Goal: Task Accomplishment & Management: Use online tool/utility

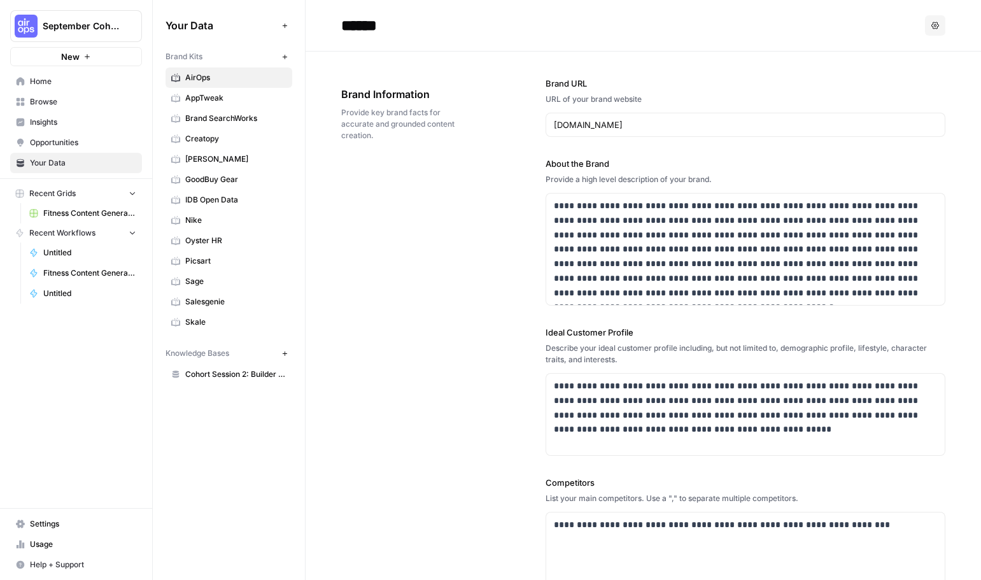
click at [81, 105] on span "Browse" at bounding box center [83, 101] width 106 height 11
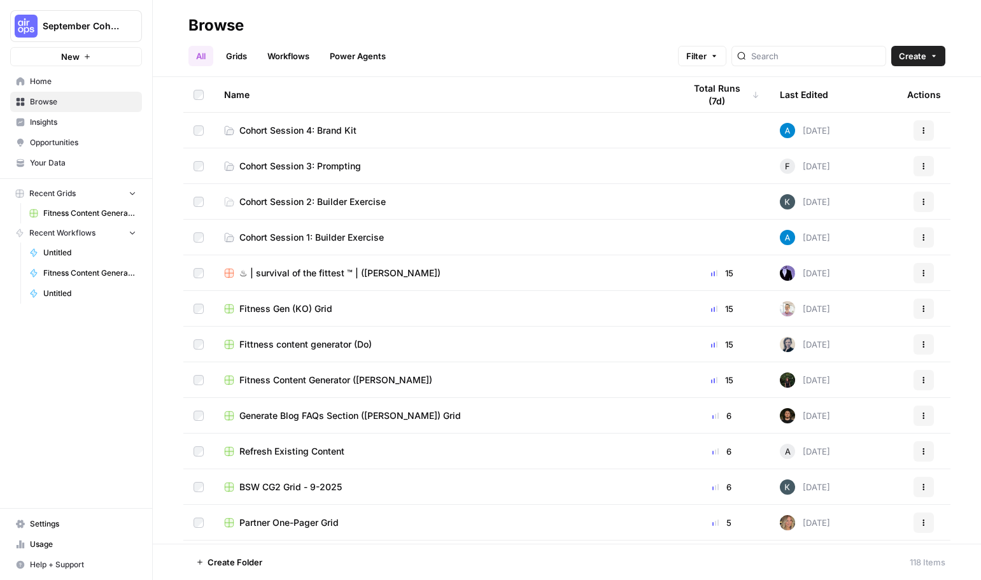
click at [279, 127] on span "Cohort Session 4: Brand Kit" at bounding box center [297, 130] width 117 height 13
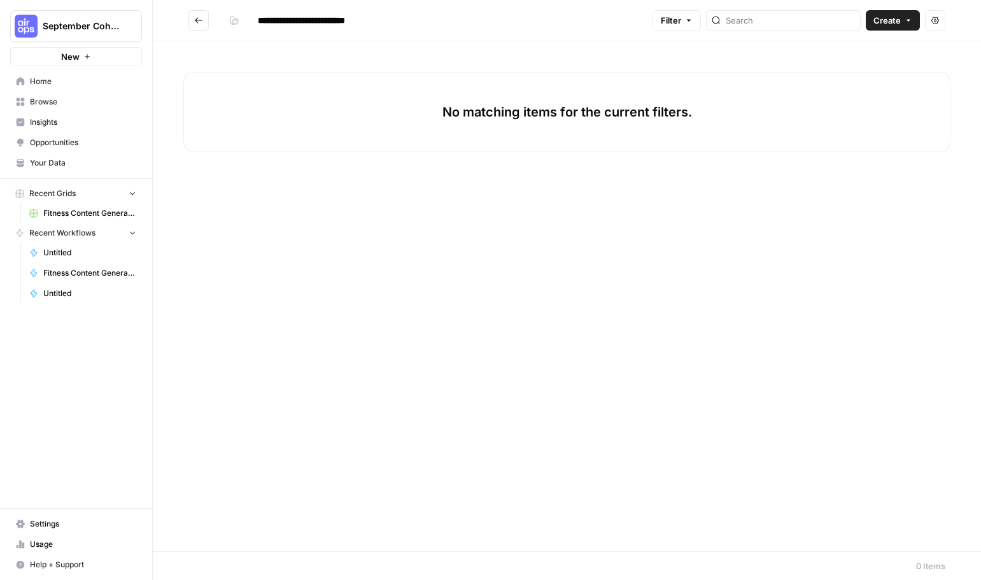
click at [902, 21] on button "Create" at bounding box center [893, 20] width 54 height 20
click at [871, 63] on span "Workflow" at bounding box center [868, 68] width 71 height 13
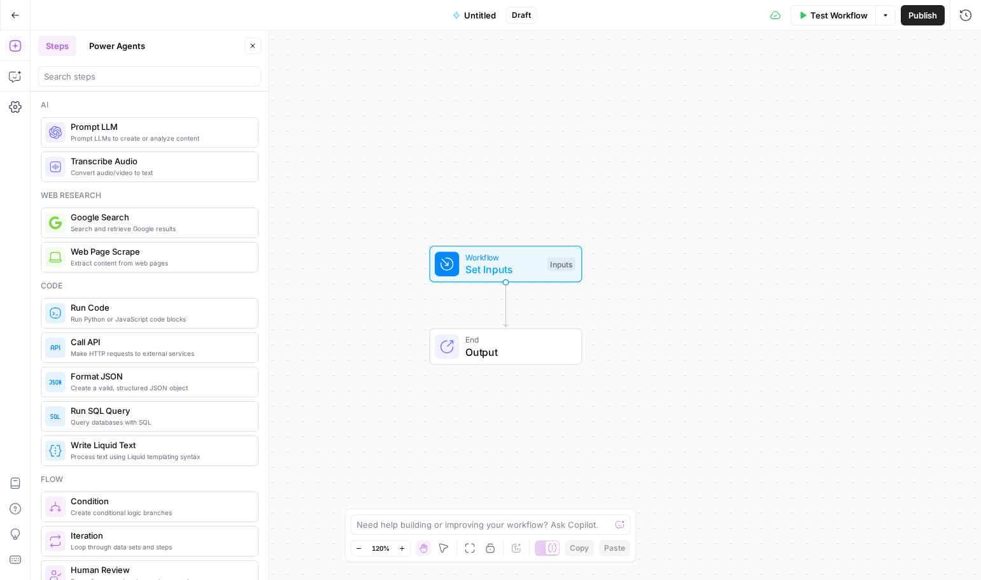
click at [495, 8] on button "Untitled" at bounding box center [474, 15] width 59 height 20
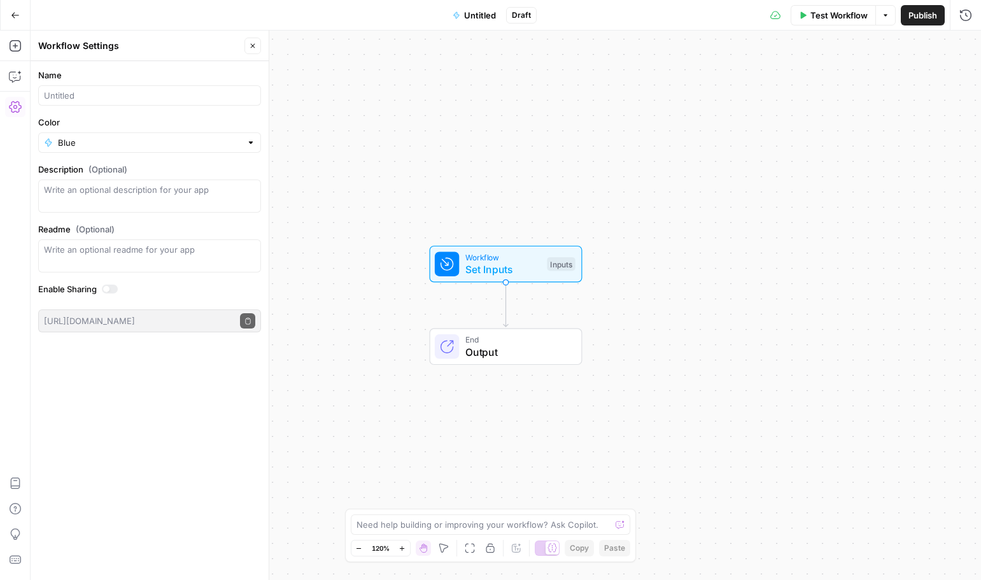
click at [466, 15] on span "Untitled" at bounding box center [480, 15] width 32 height 13
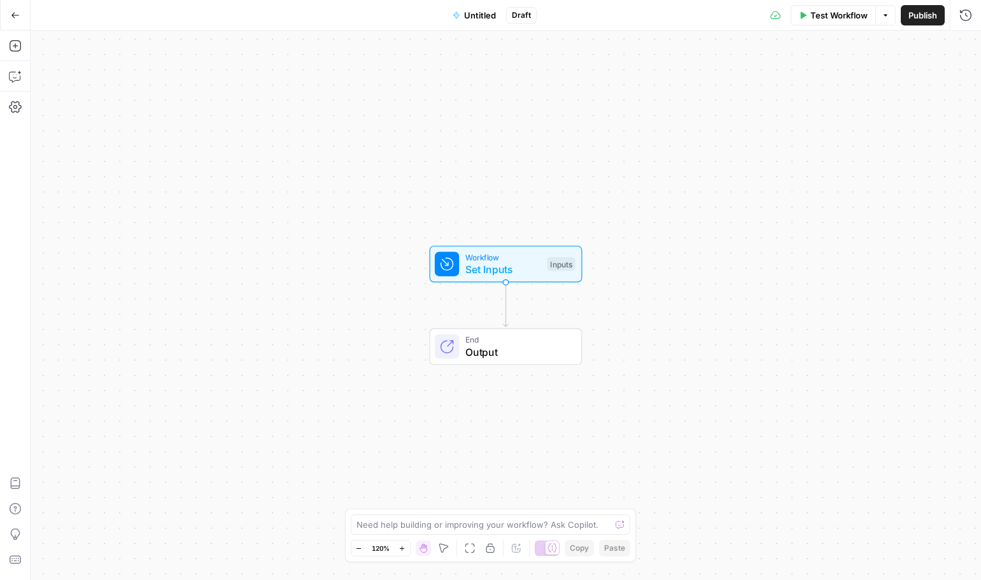
click at [467, 15] on span "Untitled" at bounding box center [480, 15] width 32 height 13
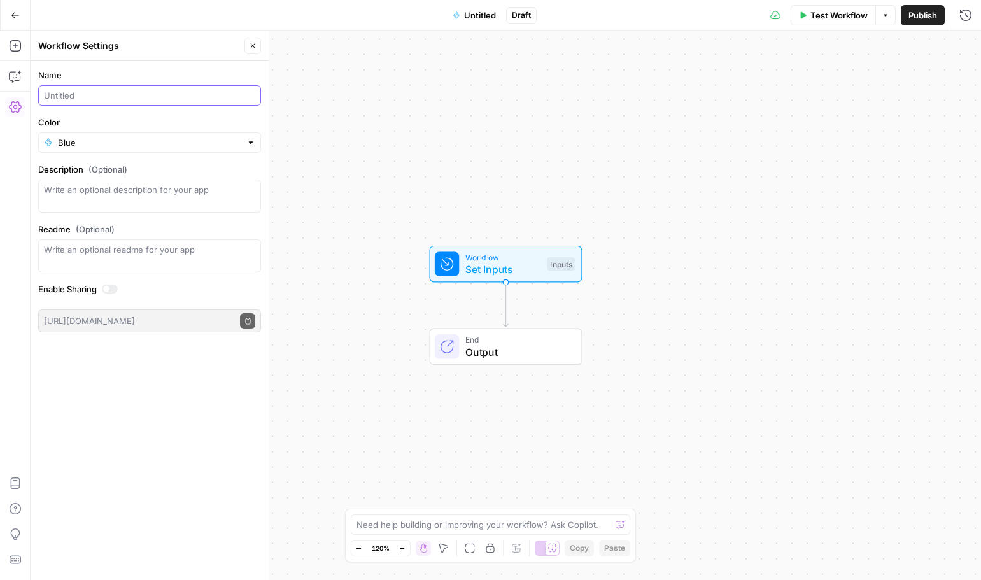
click at [124, 101] on input "Name" at bounding box center [149, 95] width 211 height 13
type input "FAQ Generator ([PERSON_NAME])"
click at [918, 23] on button "Publish" at bounding box center [923, 15] width 44 height 20
click at [902, 9] on span "Publish" at bounding box center [902, 15] width 29 height 13
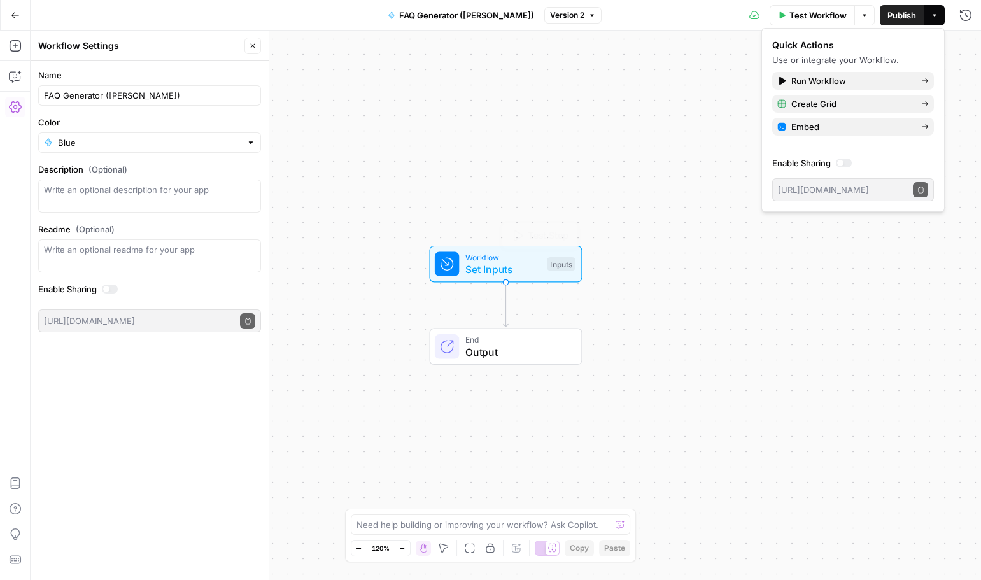
click at [506, 269] on span "Set Inputs" at bounding box center [504, 269] width 76 height 15
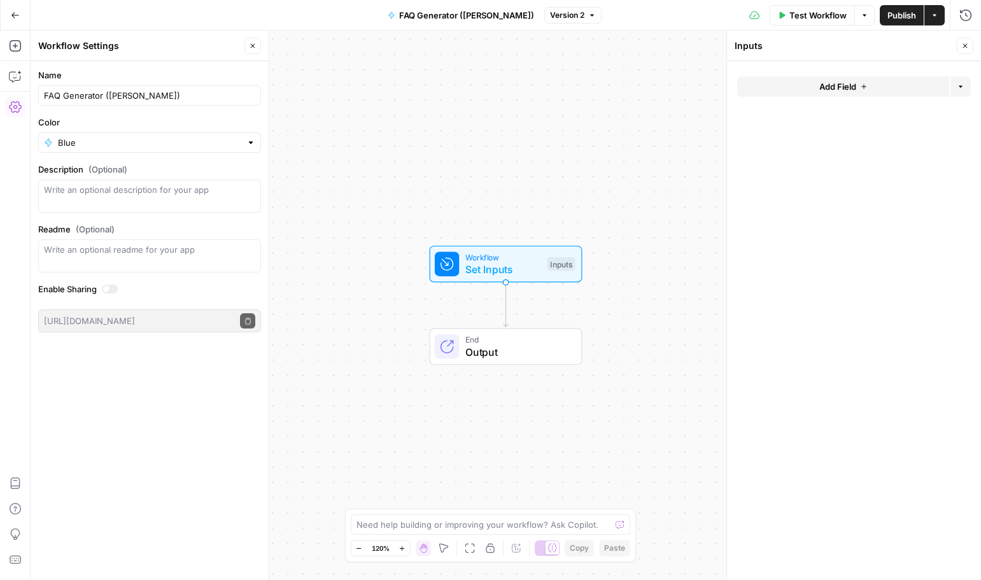
click at [879, 87] on button "Add Field" at bounding box center [843, 86] width 212 height 20
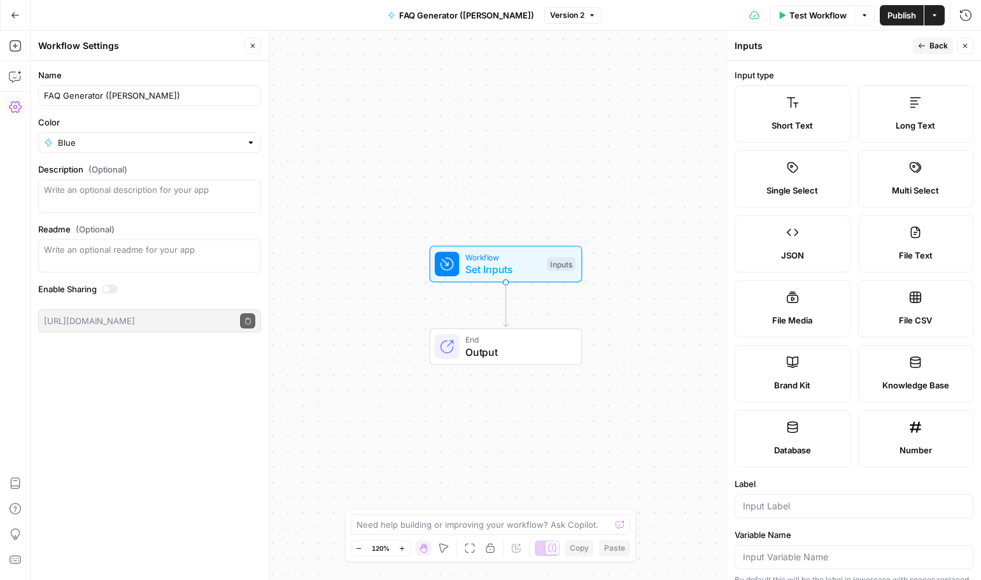
click at [787, 370] on label "Brand Kit" at bounding box center [793, 373] width 116 height 57
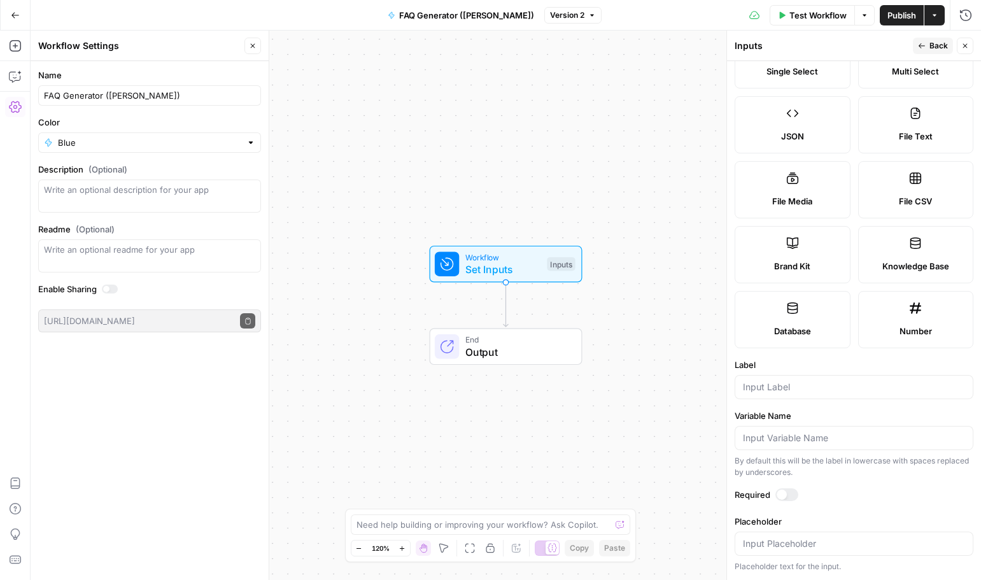
click at [796, 494] on div at bounding box center [787, 494] width 23 height 13
click at [802, 385] on input "Label" at bounding box center [854, 387] width 222 height 13
type input "brand_kit"
click at [963, 45] on icon "button" at bounding box center [966, 46] width 8 height 8
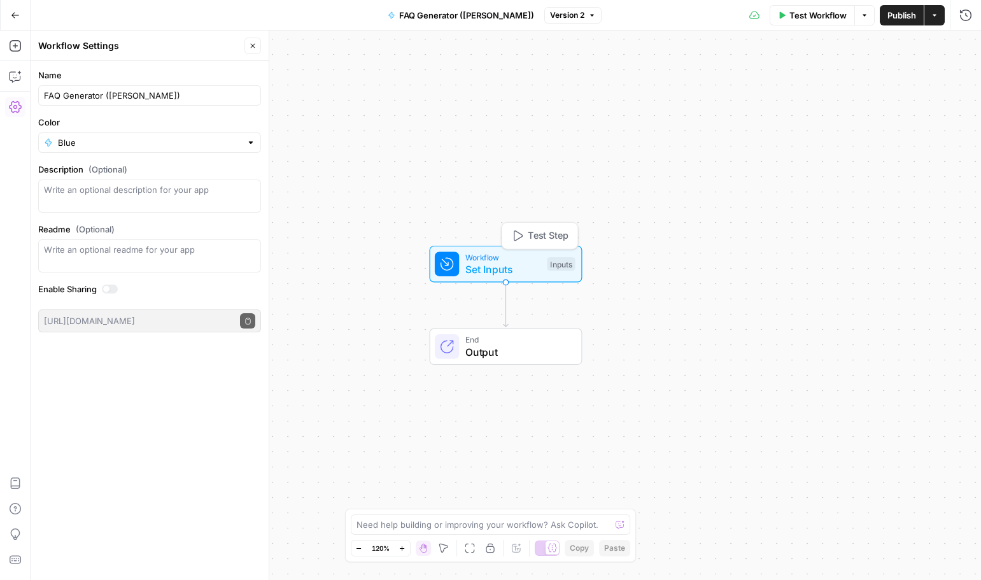
click at [558, 267] on div "Inputs" at bounding box center [561, 264] width 28 height 14
click at [452, 266] on icon at bounding box center [447, 264] width 12 height 12
click at [455, 346] on icon at bounding box center [446, 346] width 15 height 15
click at [251, 46] on icon "button" at bounding box center [253, 46] width 8 height 8
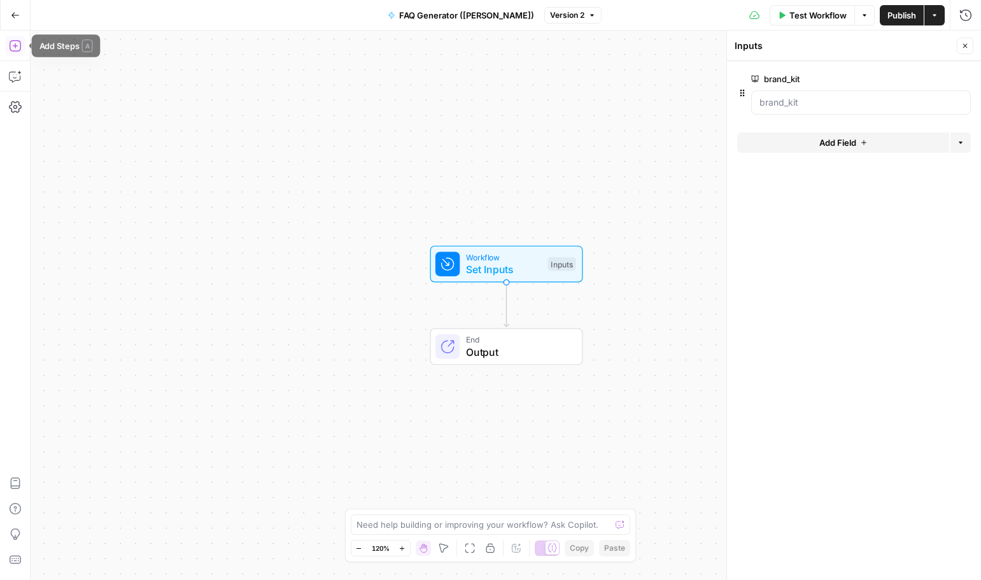
click at [16, 45] on icon "button" at bounding box center [15, 45] width 13 height 13
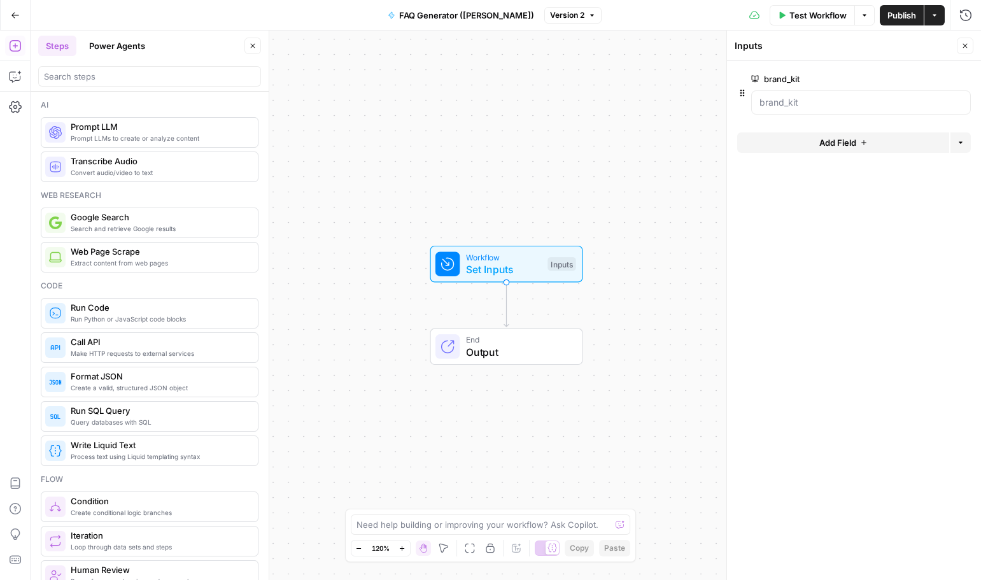
click at [155, 138] on span "Prompt LLMs to create or analyze content" at bounding box center [159, 138] width 177 height 10
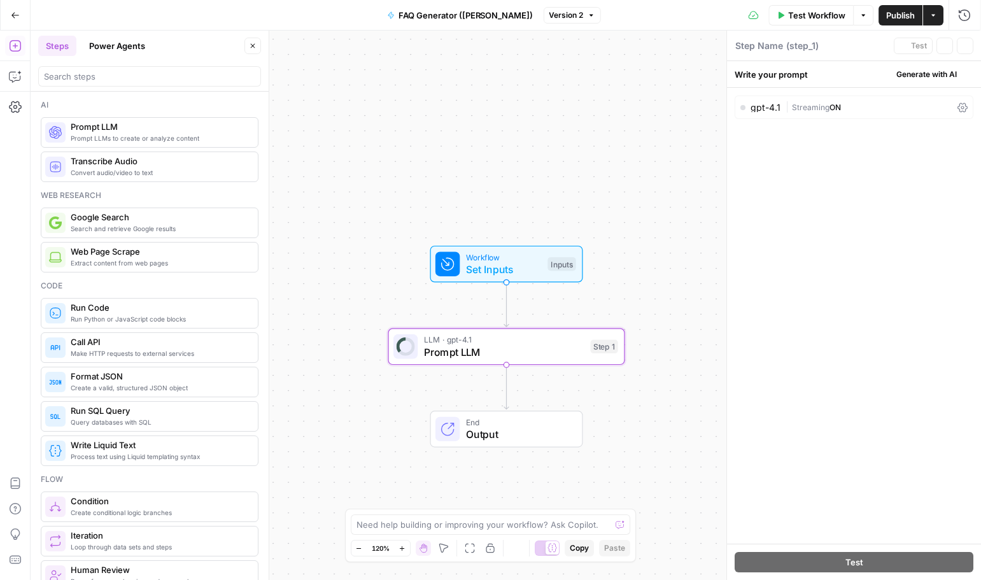
type textarea "Prompt LLM"
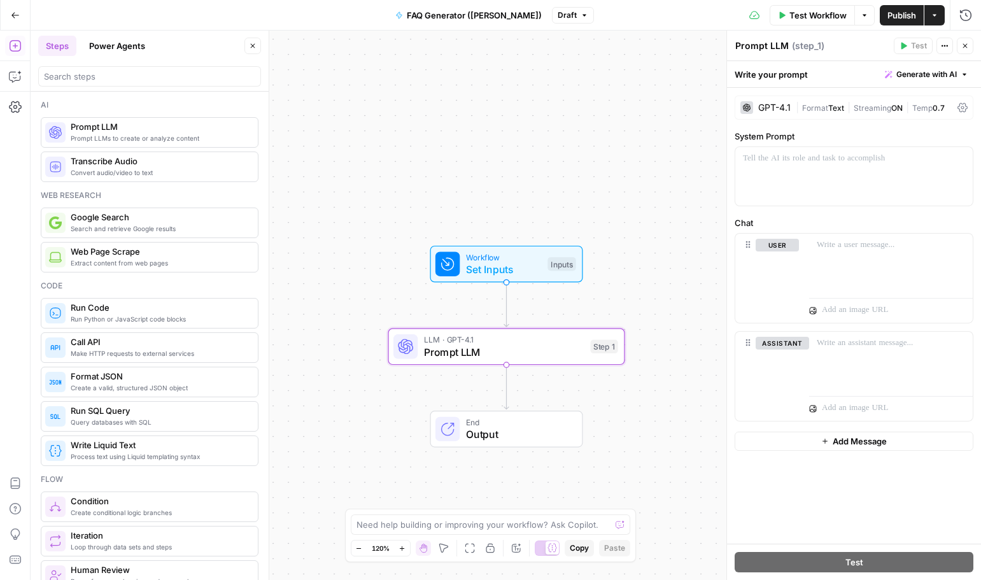
click at [186, 338] on span "Call API" at bounding box center [159, 342] width 177 height 13
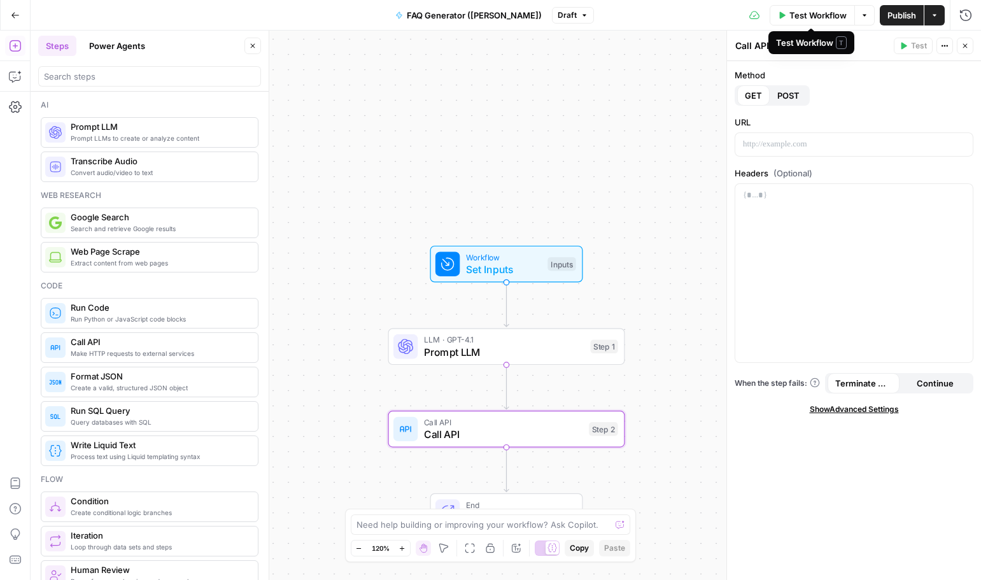
click at [828, 15] on span "Test Workflow" at bounding box center [818, 15] width 57 height 13
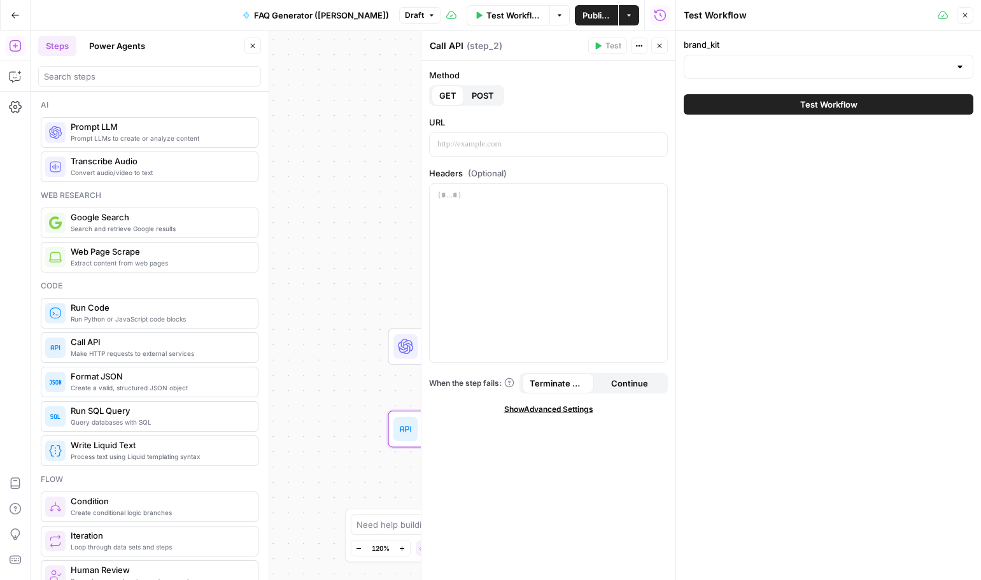
click at [837, 91] on div "Test Workflow" at bounding box center [829, 105] width 290 height 36
click at [840, 106] on span "Test Workflow" at bounding box center [828, 104] width 57 height 13
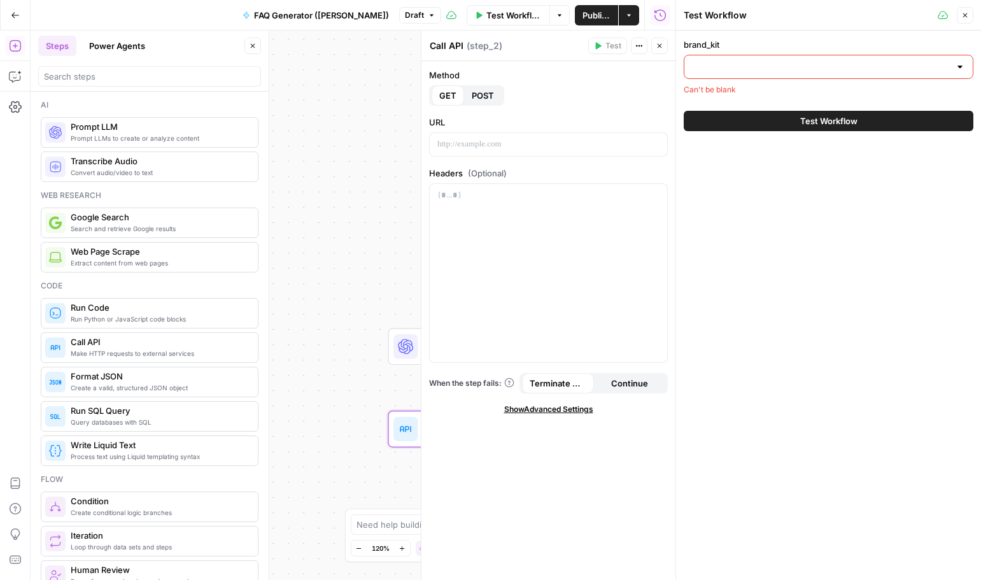
click at [942, 72] on input "brand_kit" at bounding box center [821, 66] width 258 height 13
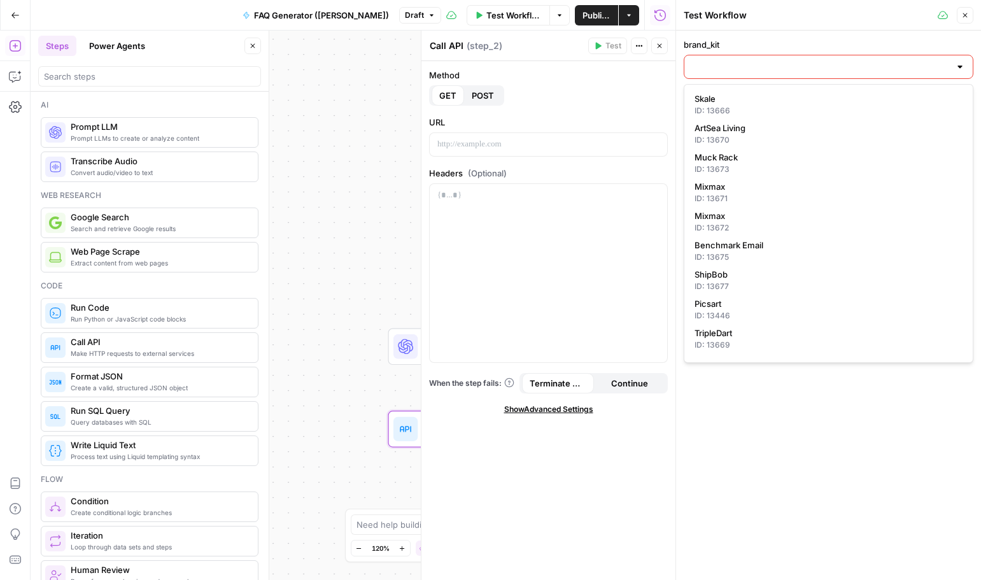
click at [785, 55] on div at bounding box center [829, 67] width 290 height 24
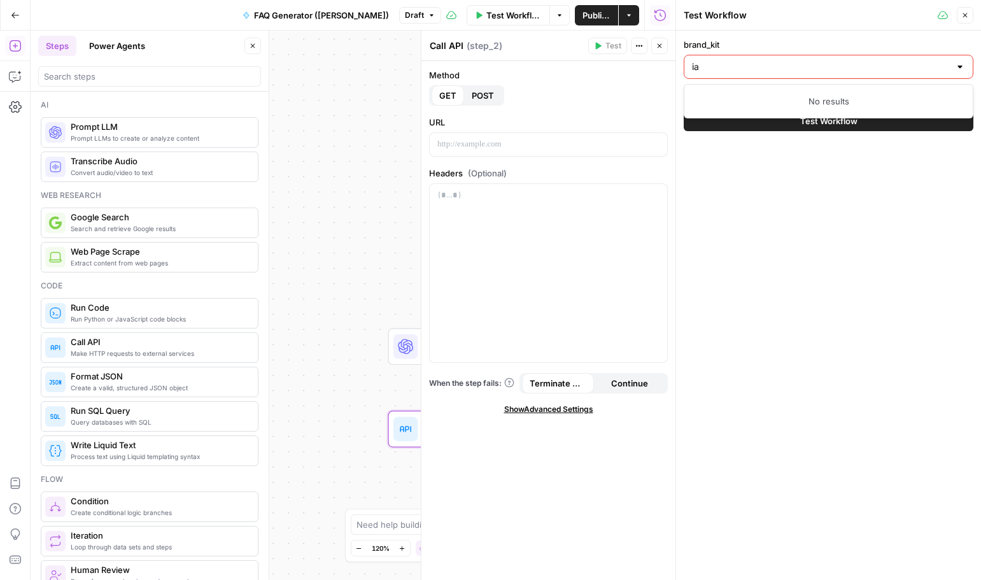
type input "i"
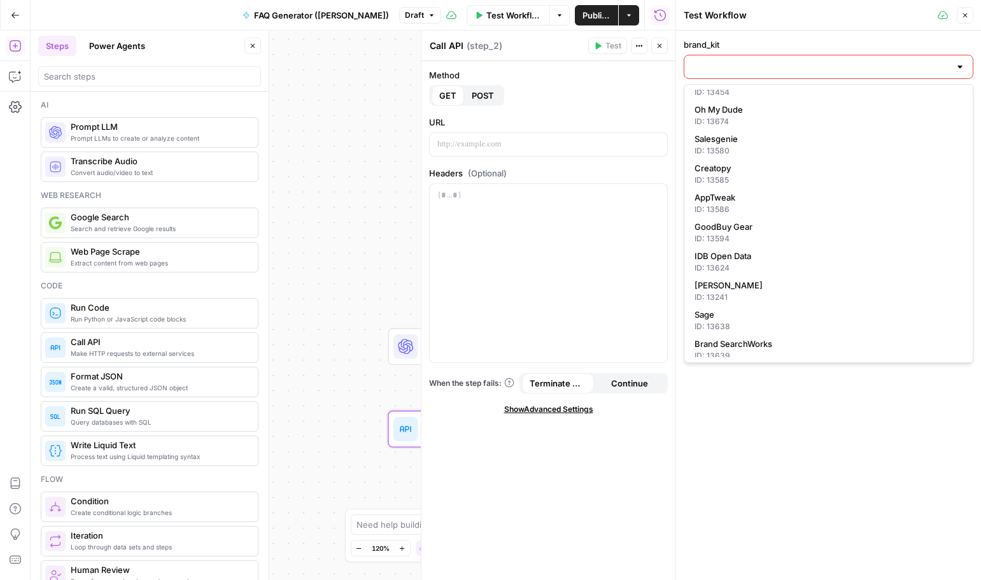
scroll to position [348, 0]
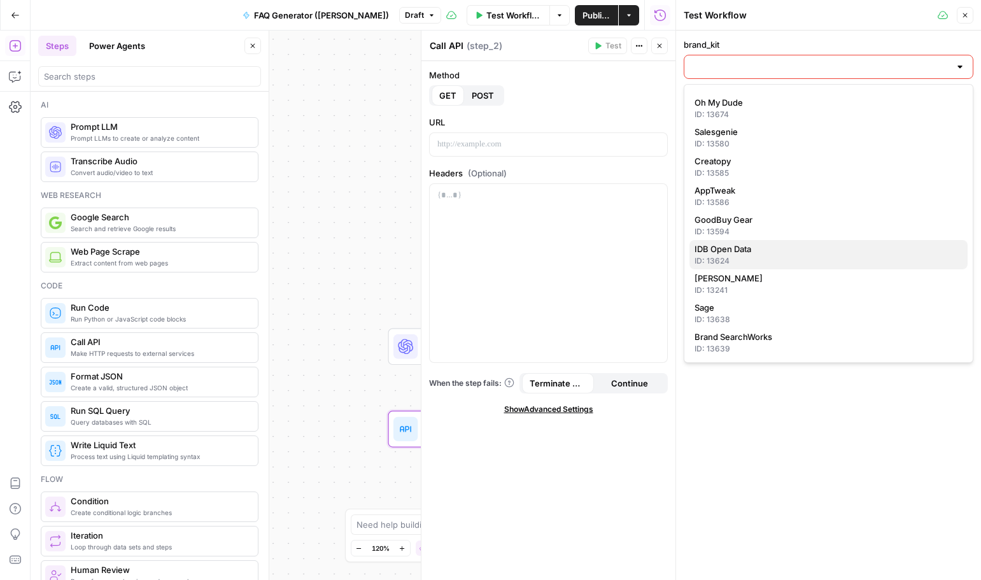
click at [720, 256] on div "ID: 13624" at bounding box center [829, 260] width 268 height 11
type input "IDB Open Data"
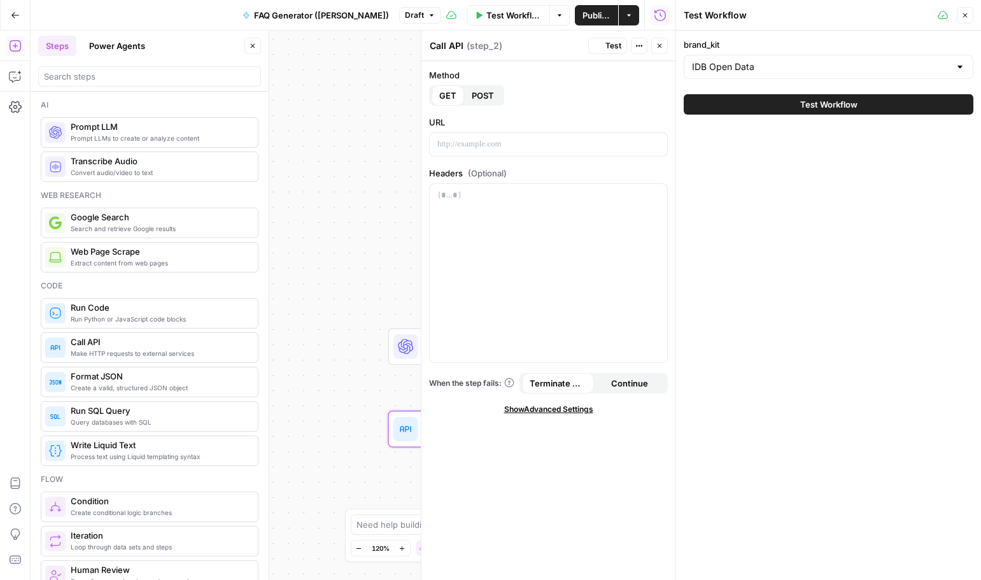
click at [813, 104] on span "Test Workflow" at bounding box center [828, 104] width 57 height 13
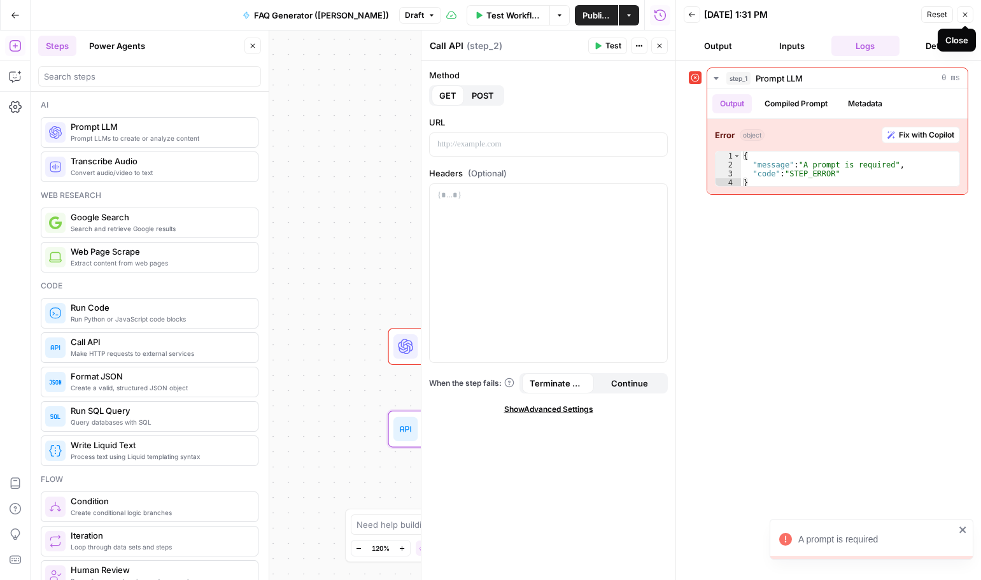
click at [962, 13] on icon "button" at bounding box center [966, 15] width 8 height 8
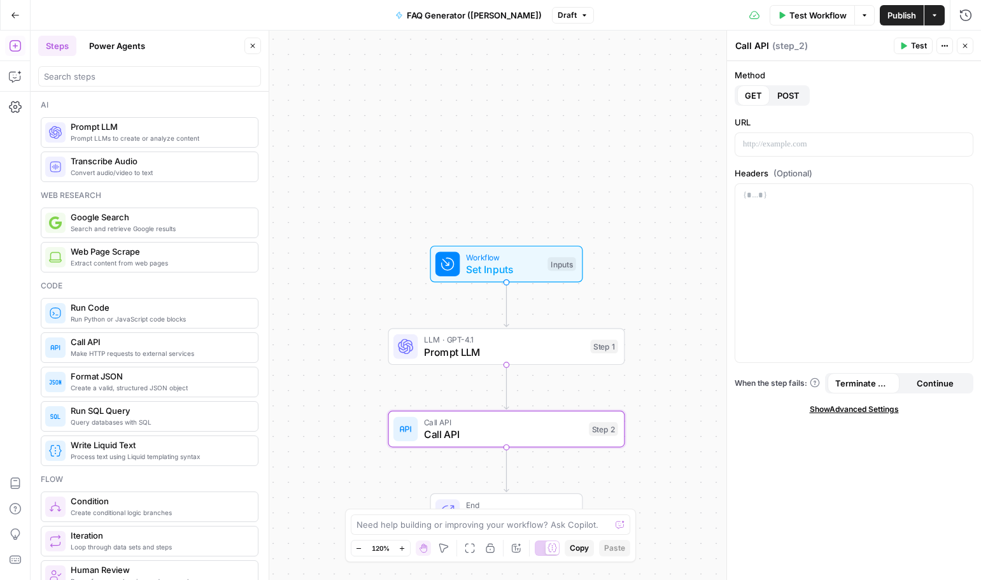
click at [473, 346] on span "Prompt LLM" at bounding box center [504, 352] width 160 height 15
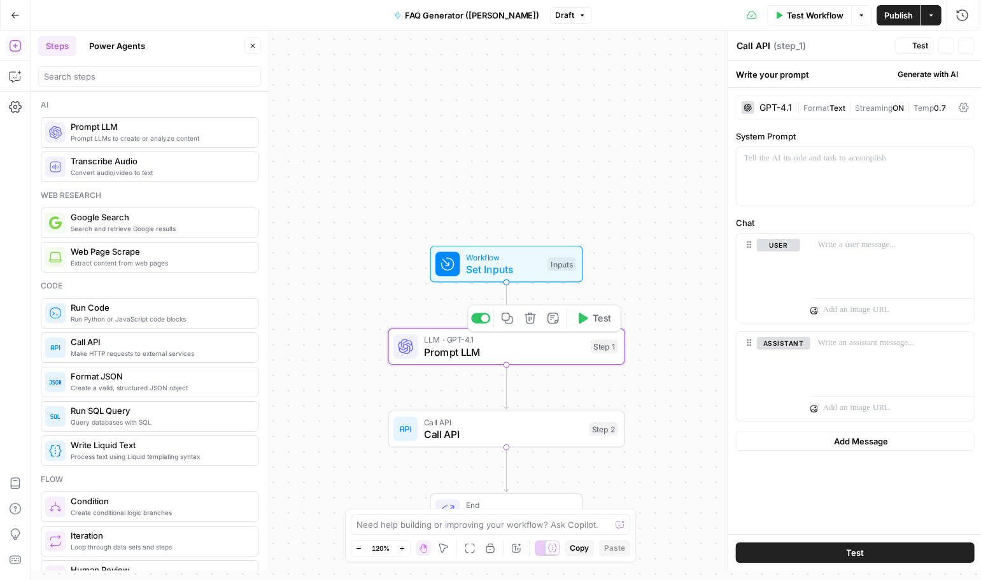
type textarea "Prompt LLM"
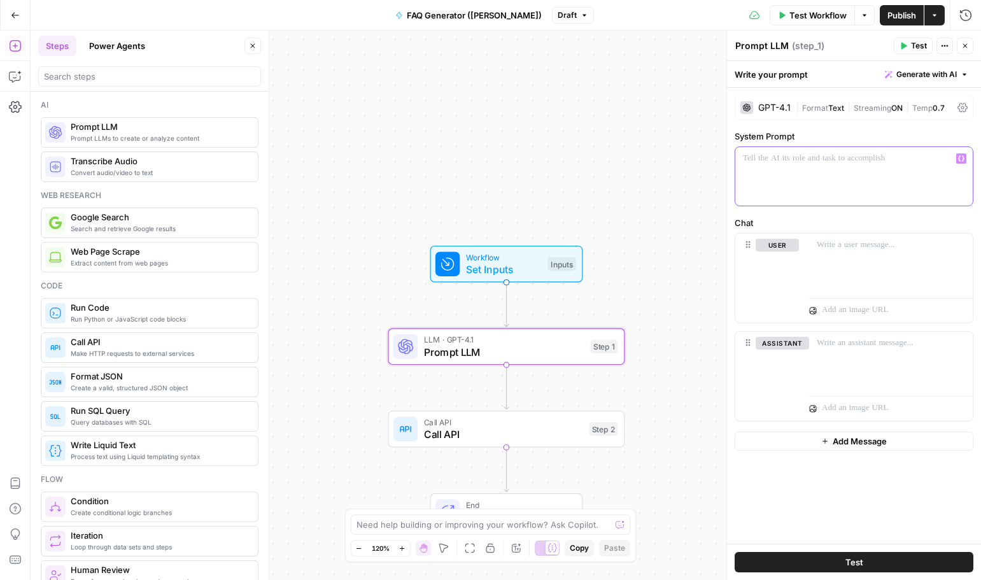
click at [779, 158] on p at bounding box center [854, 158] width 222 height 13
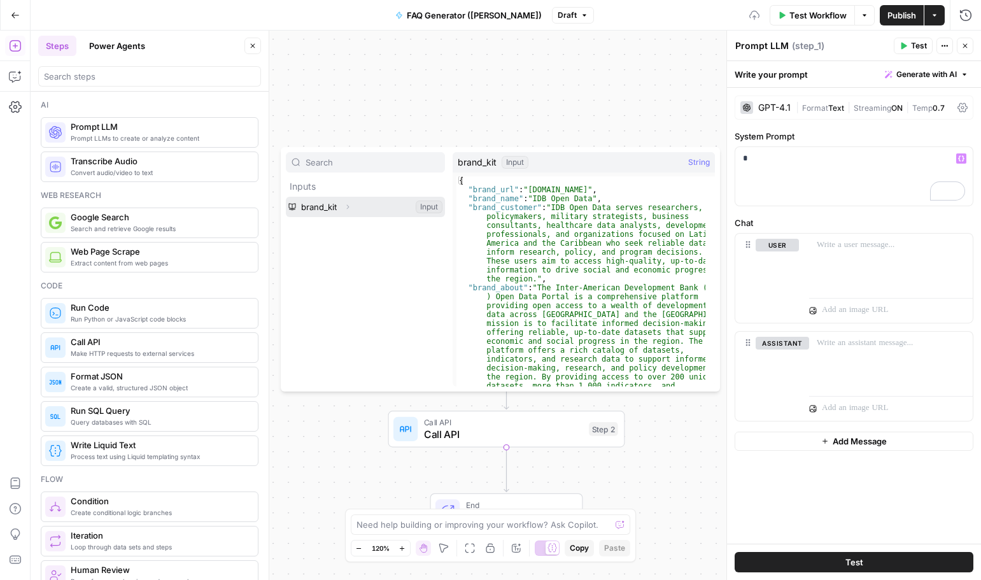
click at [338, 208] on button "Select variable brand_kit" at bounding box center [365, 207] width 159 height 20
click at [352, 206] on button "Expand" at bounding box center [347, 207] width 17 height 17
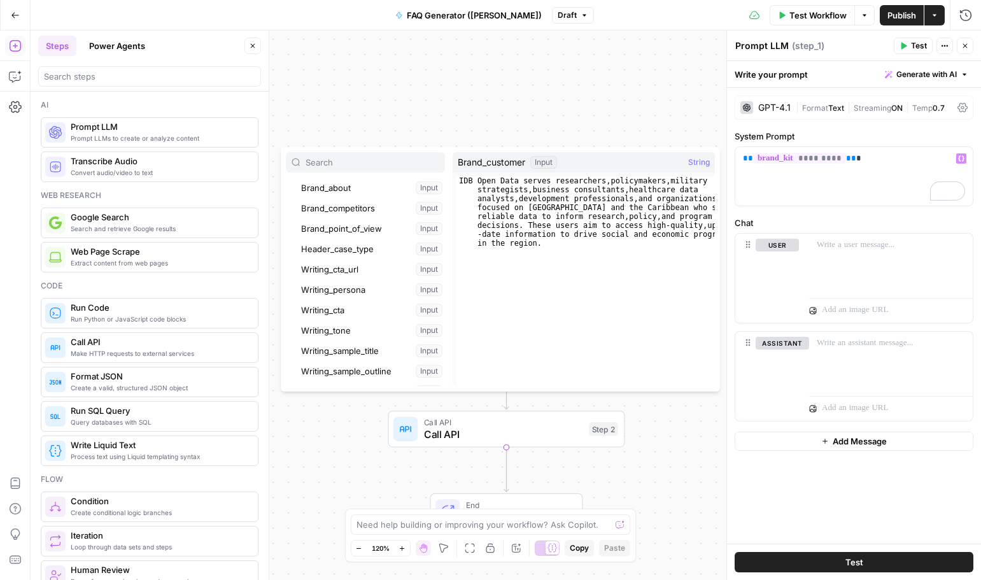
scroll to position [98, 0]
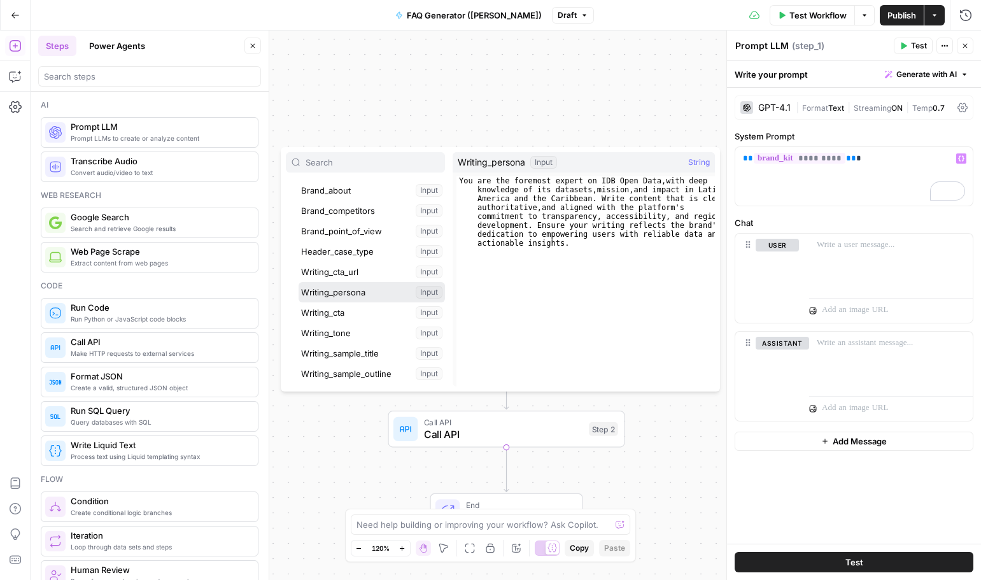
click at [358, 291] on button "Select variable Writing_persona" at bounding box center [372, 292] width 146 height 20
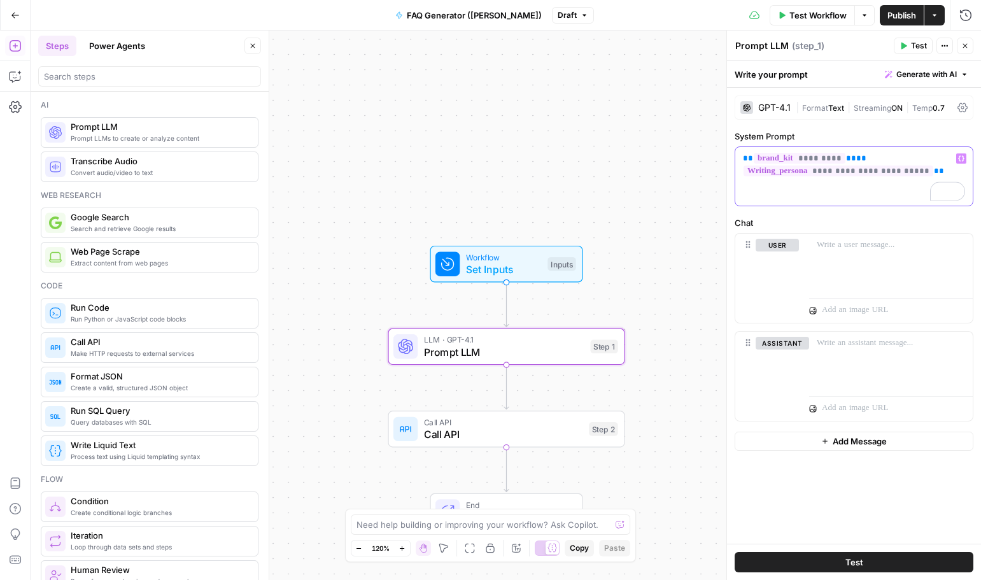
drag, startPoint x: 861, startPoint y: 155, endPoint x: 737, endPoint y: 161, distance: 124.3
click at [737, 160] on div "**********" at bounding box center [855, 176] width 238 height 59
click at [937, 159] on p "**********" at bounding box center [854, 158] width 222 height 13
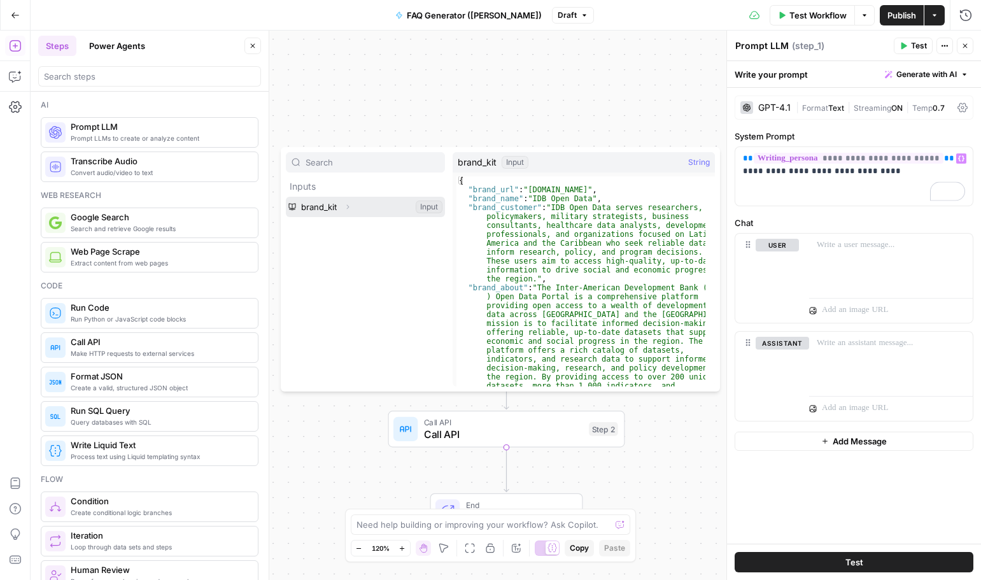
click at [352, 204] on icon "button" at bounding box center [348, 207] width 8 height 8
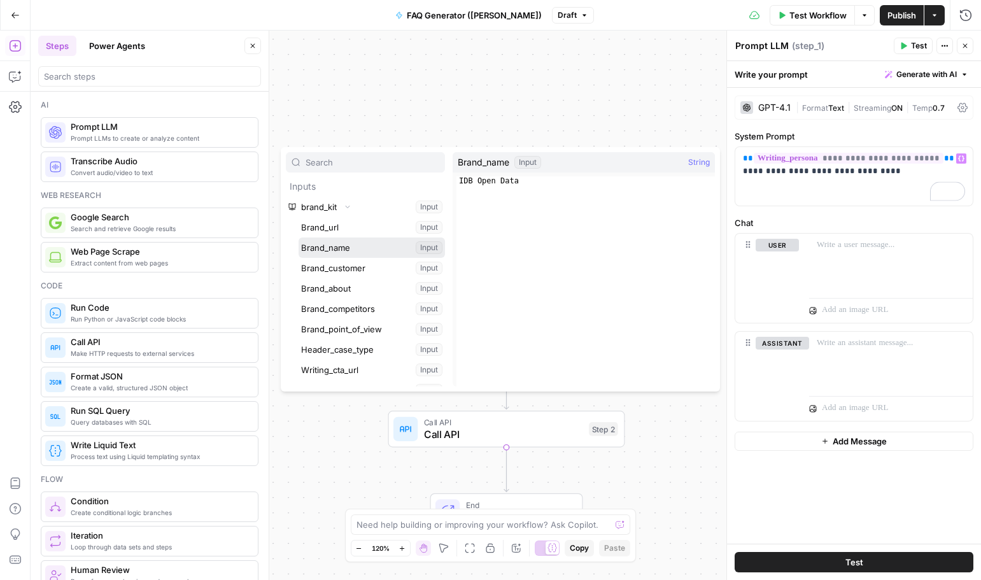
click at [363, 246] on button "Select variable Brand_name" at bounding box center [372, 248] width 146 height 20
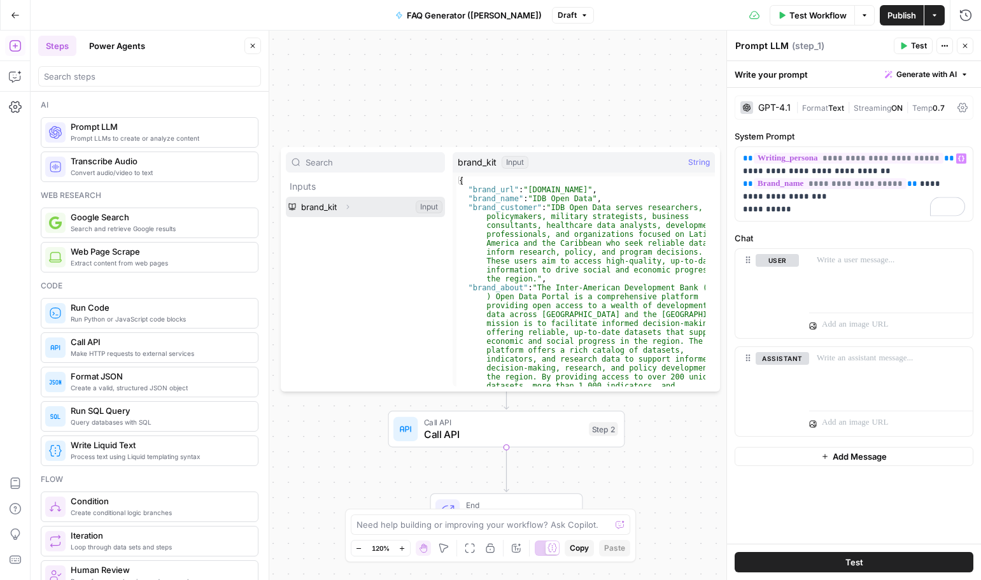
click at [354, 213] on button "Expand" at bounding box center [347, 207] width 17 height 17
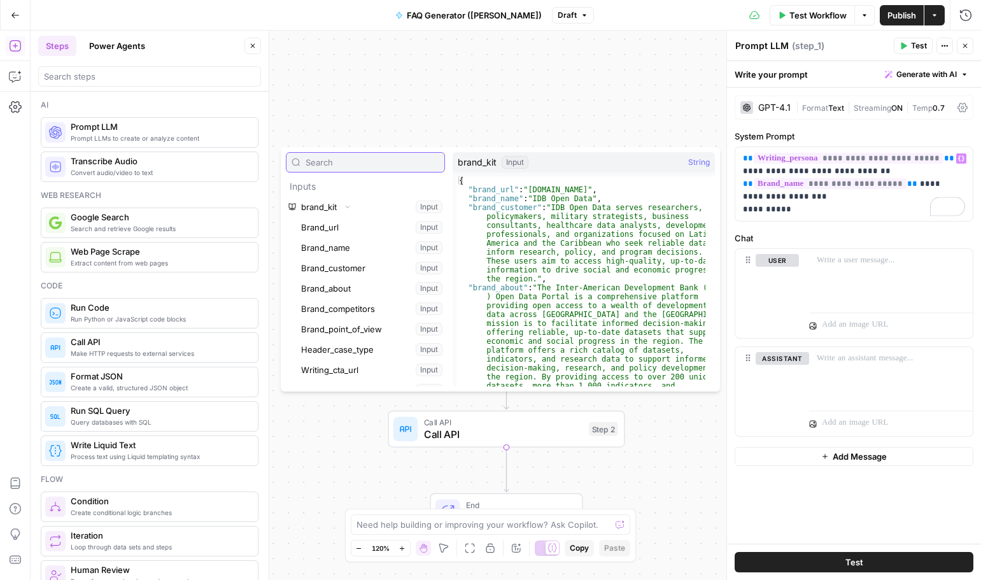
click at [368, 166] on input "text" at bounding box center [373, 162] width 134 height 13
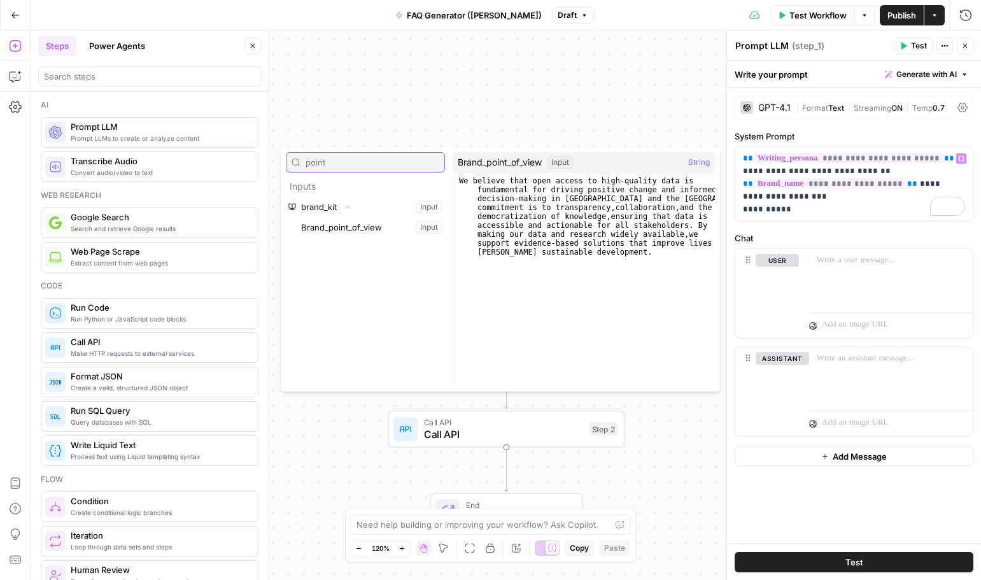
type input "point"
click at [418, 229] on button "Select variable Brand_point_of_view" at bounding box center [372, 227] width 146 height 20
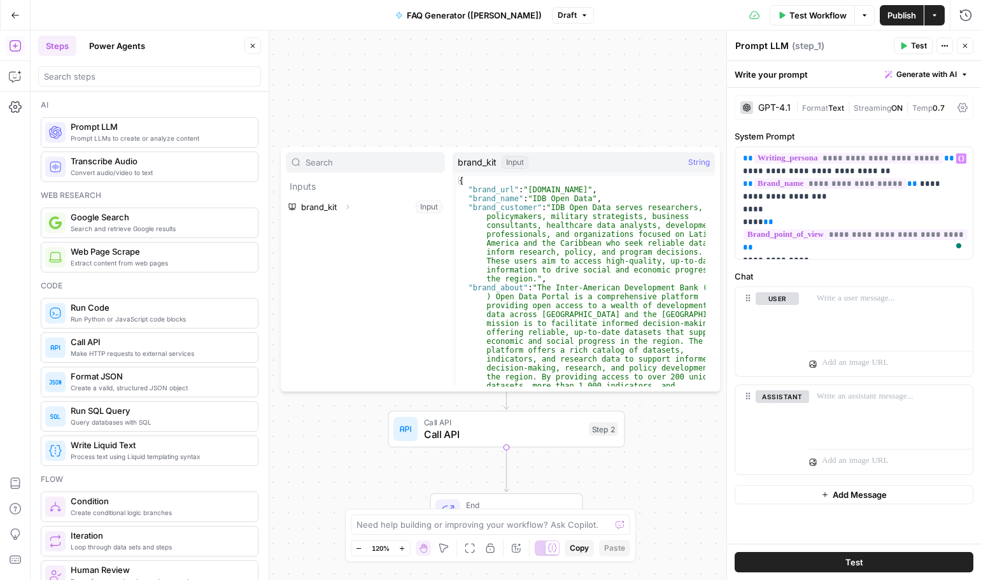
click at [321, 169] on div at bounding box center [365, 162] width 159 height 20
type input "about"
click at [349, 207] on icon "button" at bounding box center [348, 207] width 8 height 8
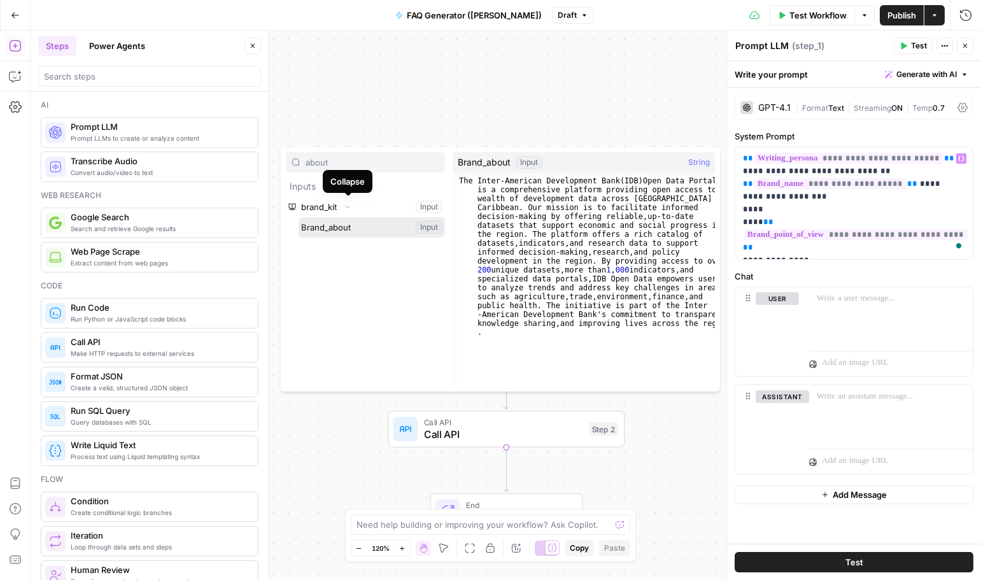
click at [356, 222] on button "Select variable Brand_about" at bounding box center [372, 227] width 146 height 20
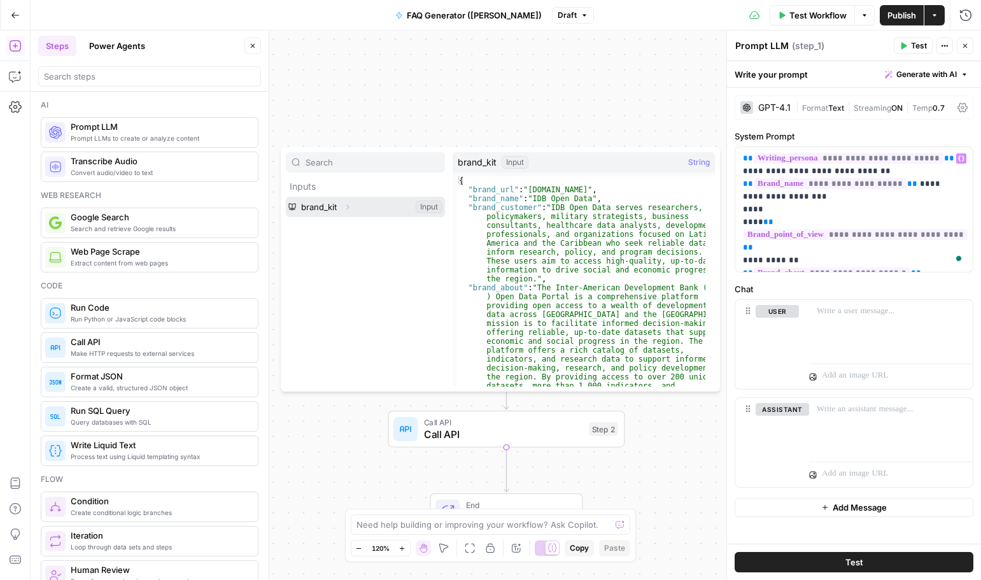
click at [359, 206] on button "Select variable brand_kit" at bounding box center [365, 207] width 159 height 20
type input "customer"
click at [350, 204] on icon "button" at bounding box center [348, 207] width 8 height 8
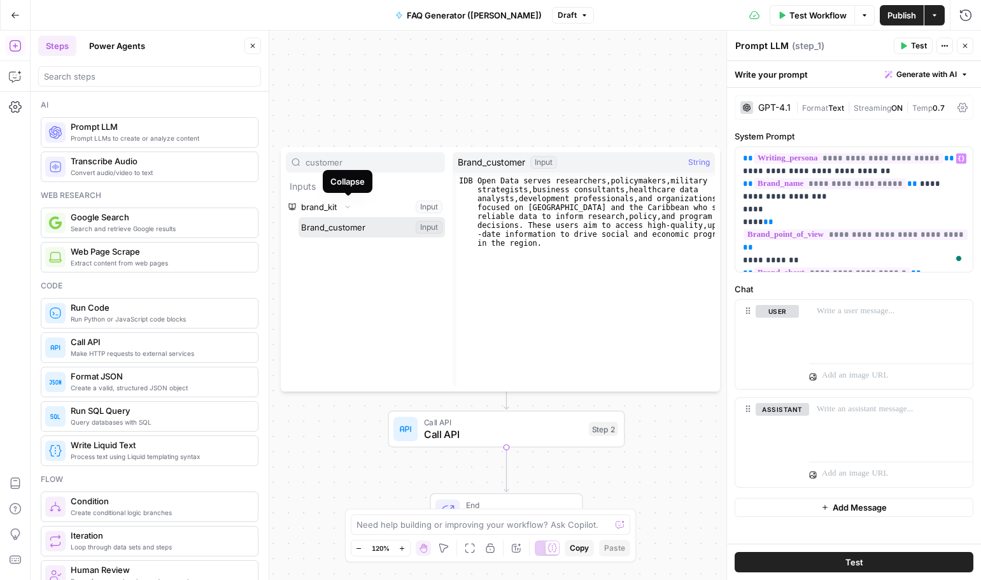
click at [359, 223] on button "Select variable Brand_customer" at bounding box center [372, 227] width 146 height 20
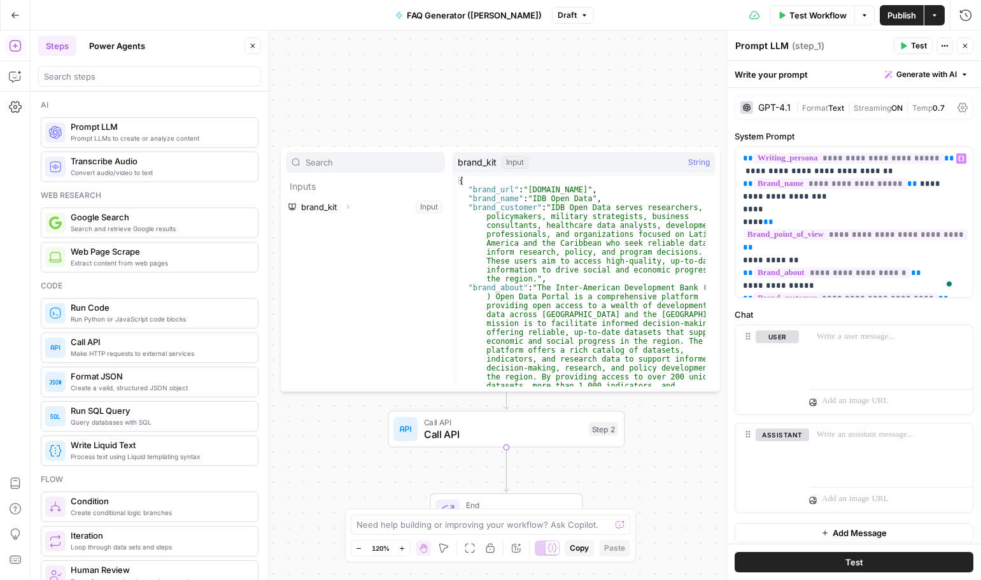
click at [350, 167] on input "text" at bounding box center [373, 162] width 134 height 13
type input "tone"
click at [358, 209] on button "Select variable brand_kit" at bounding box center [365, 207] width 159 height 20
type input "tone"
click at [350, 205] on icon "button" at bounding box center [348, 207] width 8 height 8
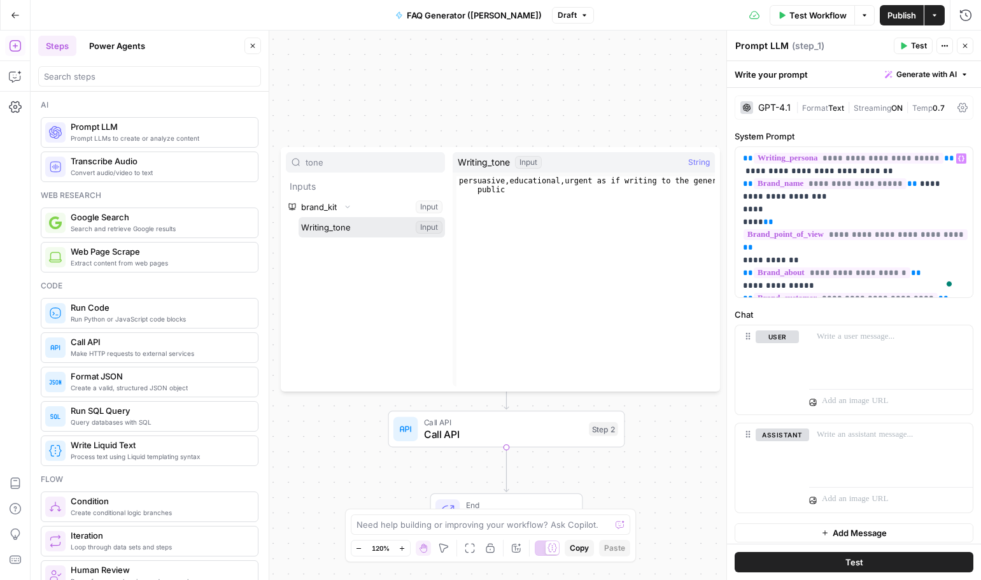
click at [345, 231] on button "Select variable Writing_tone" at bounding box center [372, 227] width 146 height 20
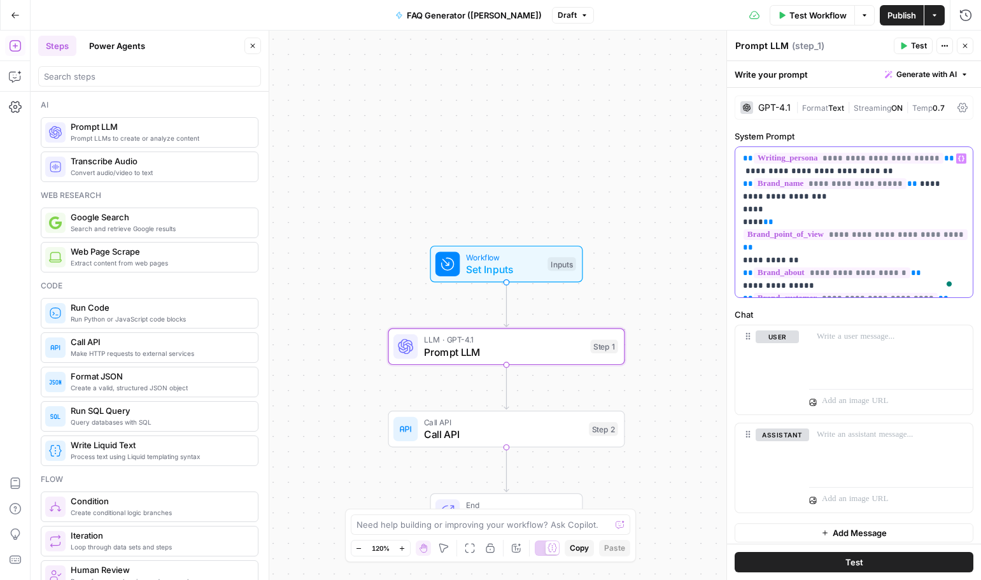
click at [957, 283] on div "**********" at bounding box center [855, 222] width 238 height 150
click at [757, 390] on p "**********" at bounding box center [849, 279] width 213 height 255
click at [797, 389] on p "**********" at bounding box center [849, 279] width 213 height 255
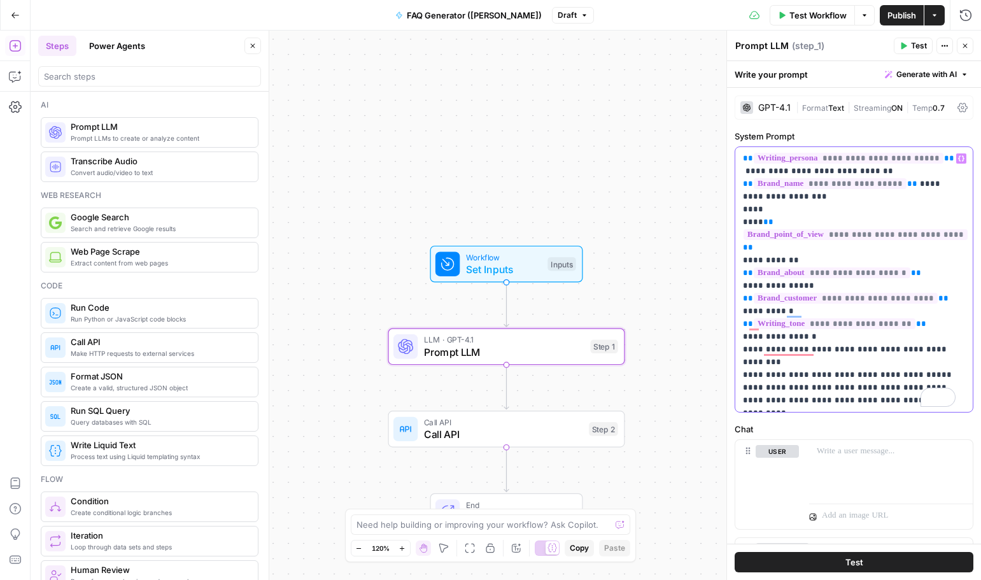
click at [760, 391] on p "**********" at bounding box center [849, 279] width 213 height 255
drag, startPoint x: 847, startPoint y: 392, endPoint x: 794, endPoint y: 390, distance: 52.9
click at [795, 389] on p "**********" at bounding box center [849, 279] width 213 height 255
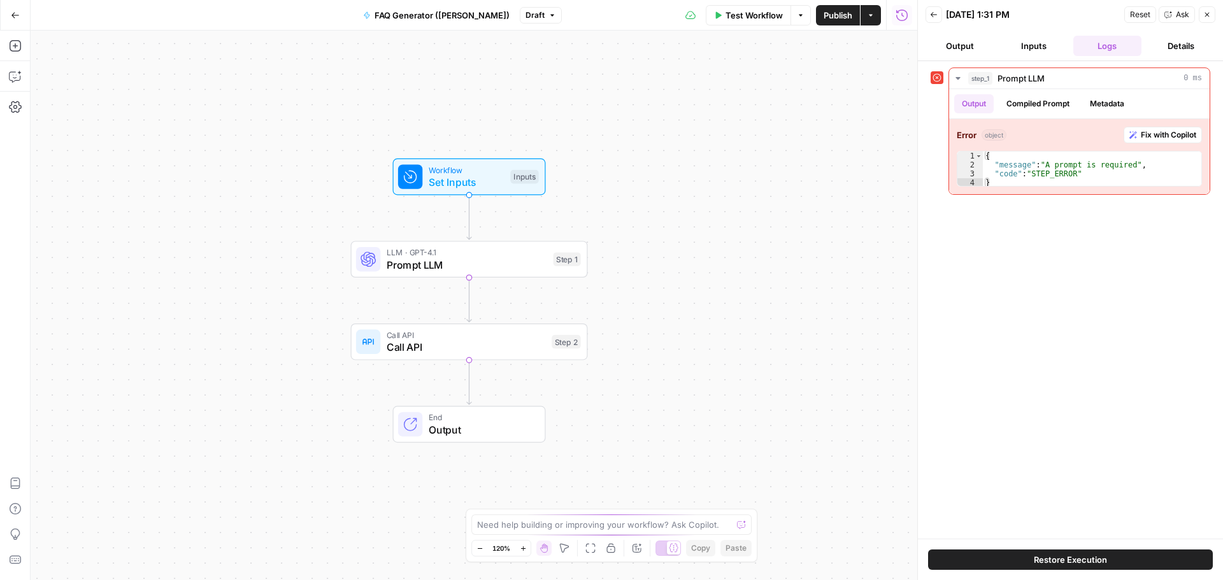
click at [11, 11] on icon "button" at bounding box center [15, 15] width 9 height 9
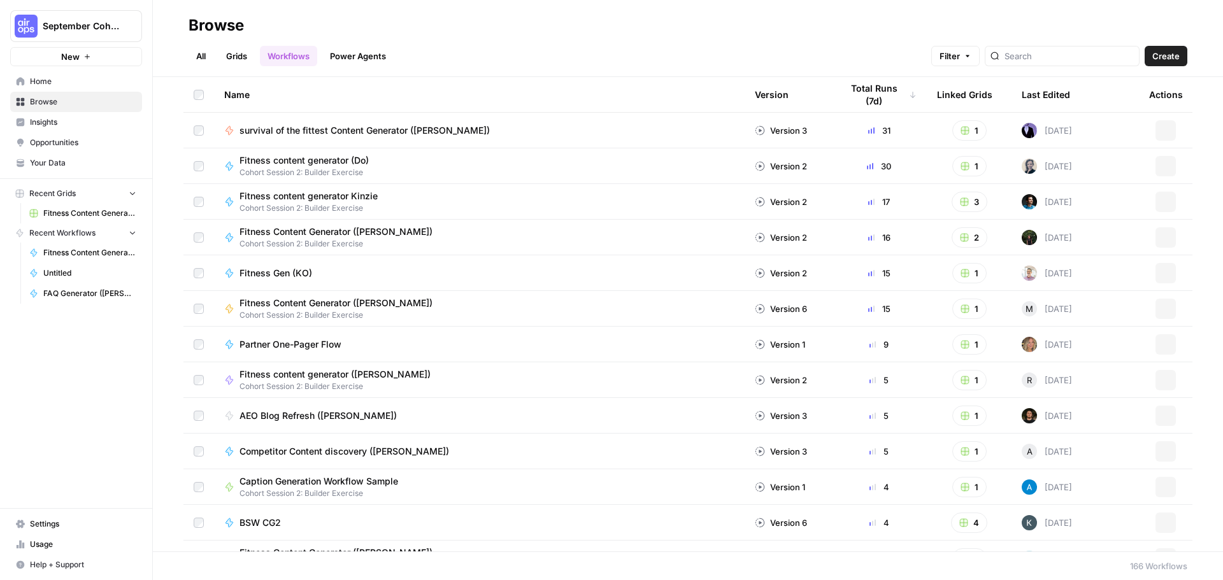
click at [83, 160] on span "Your Data" at bounding box center [83, 162] width 106 height 11
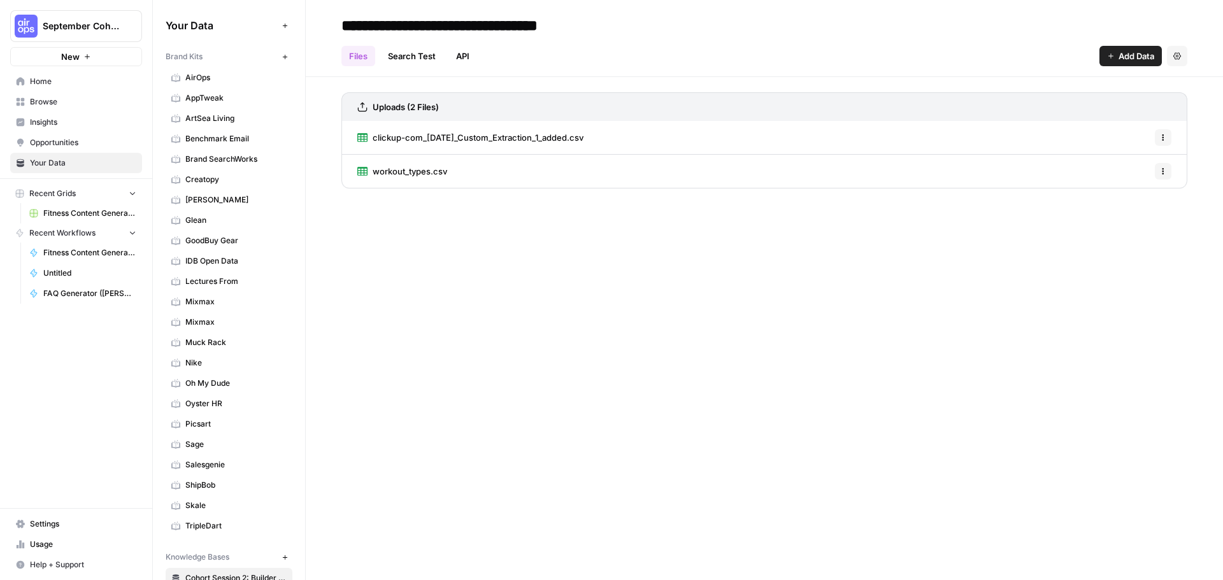
scroll to position [24, 0]
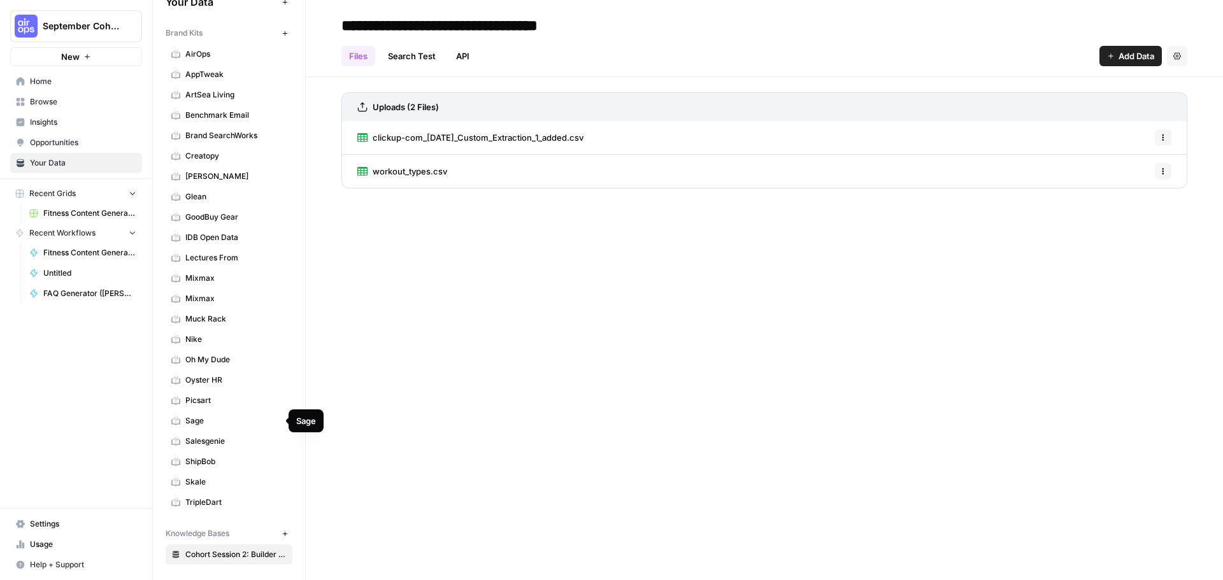
click at [243, 240] on span "IDB Open Data" at bounding box center [235, 237] width 101 height 11
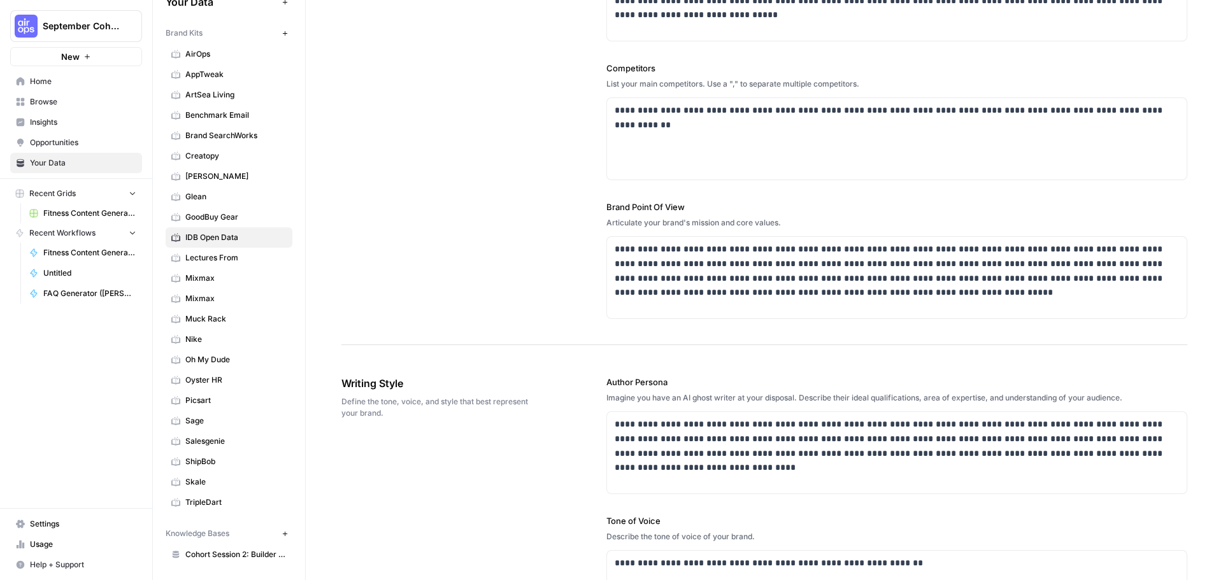
scroll to position [552, 0]
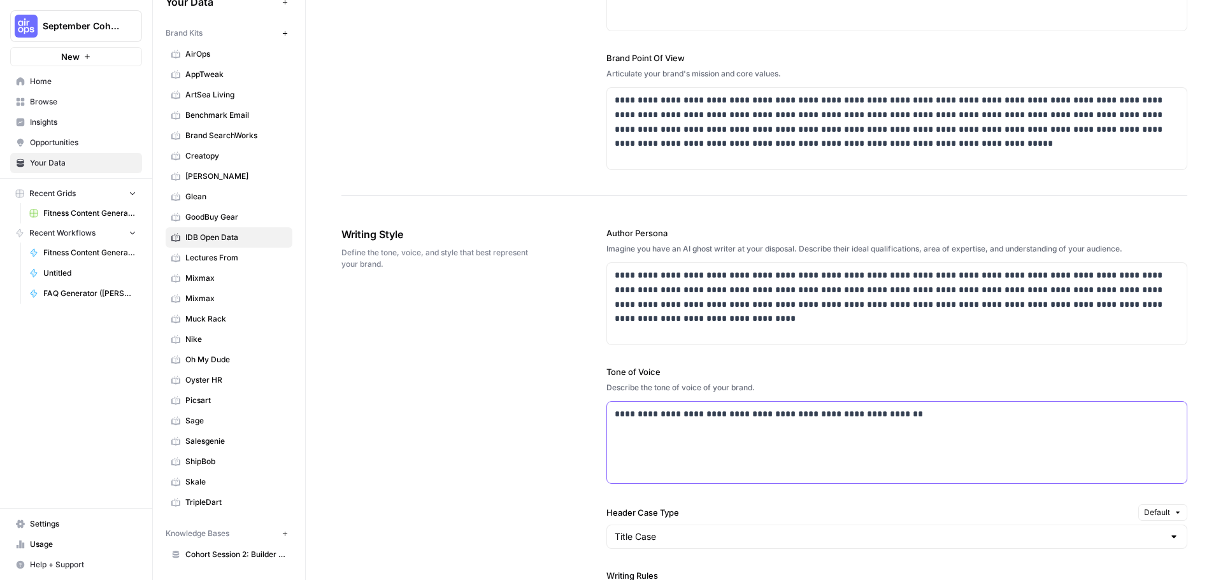
click at [714, 416] on p "**********" at bounding box center [893, 414] width 557 height 15
drag, startPoint x: 934, startPoint y: 413, endPoint x: 769, endPoint y: 415, distance: 165.6
click at [769, 415] on p "**********" at bounding box center [893, 414] width 557 height 15
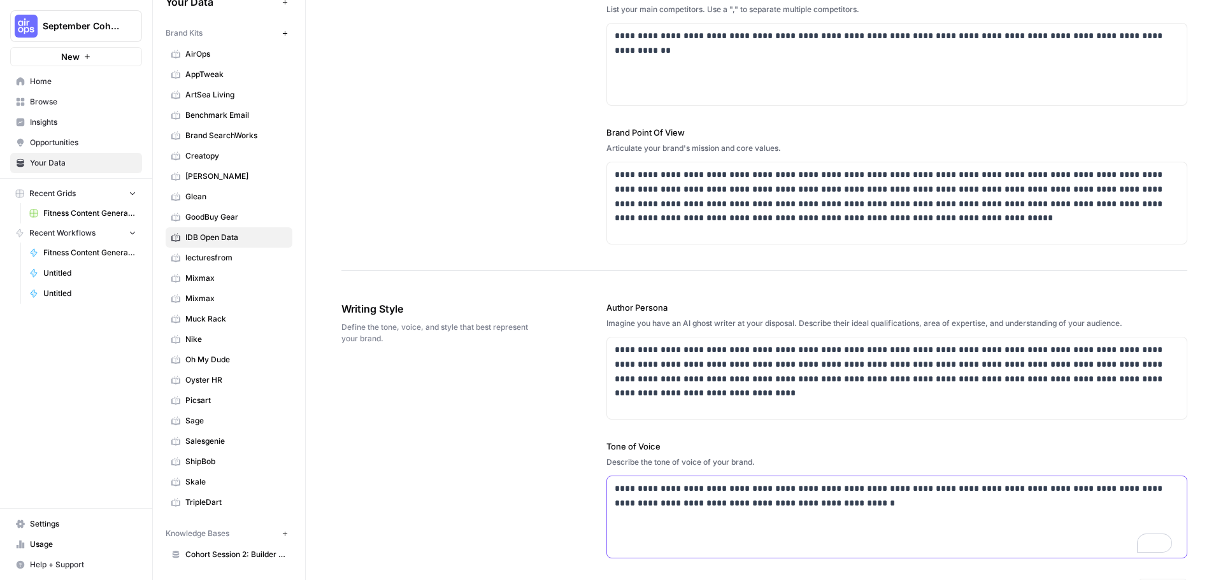
scroll to position [0, 0]
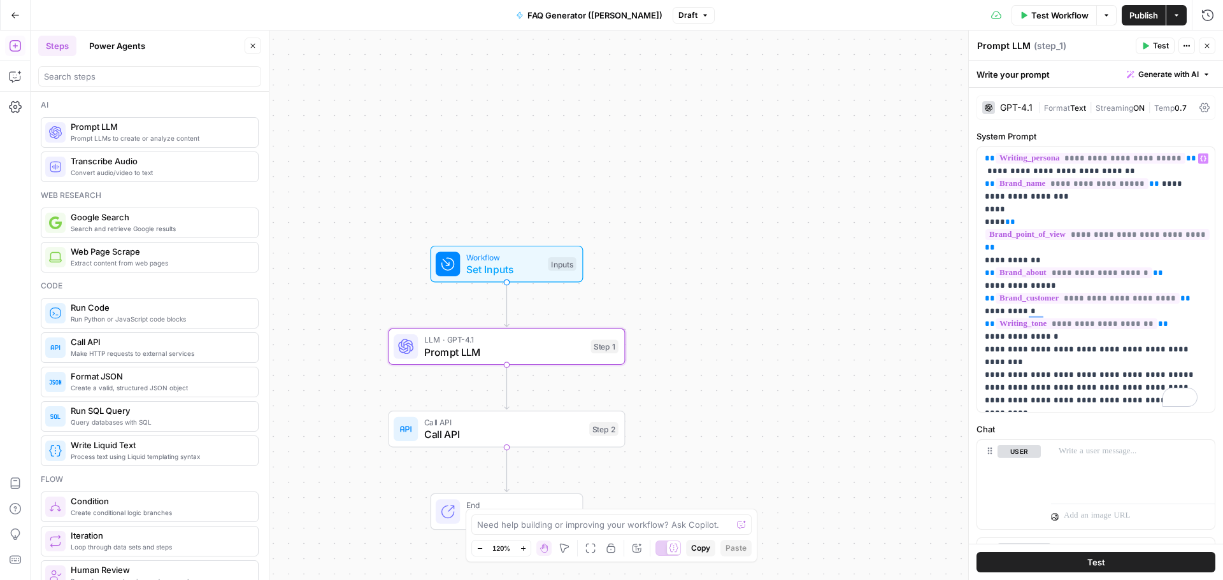
click at [981, 19] on span "Test Workflow" at bounding box center [1059, 15] width 57 height 13
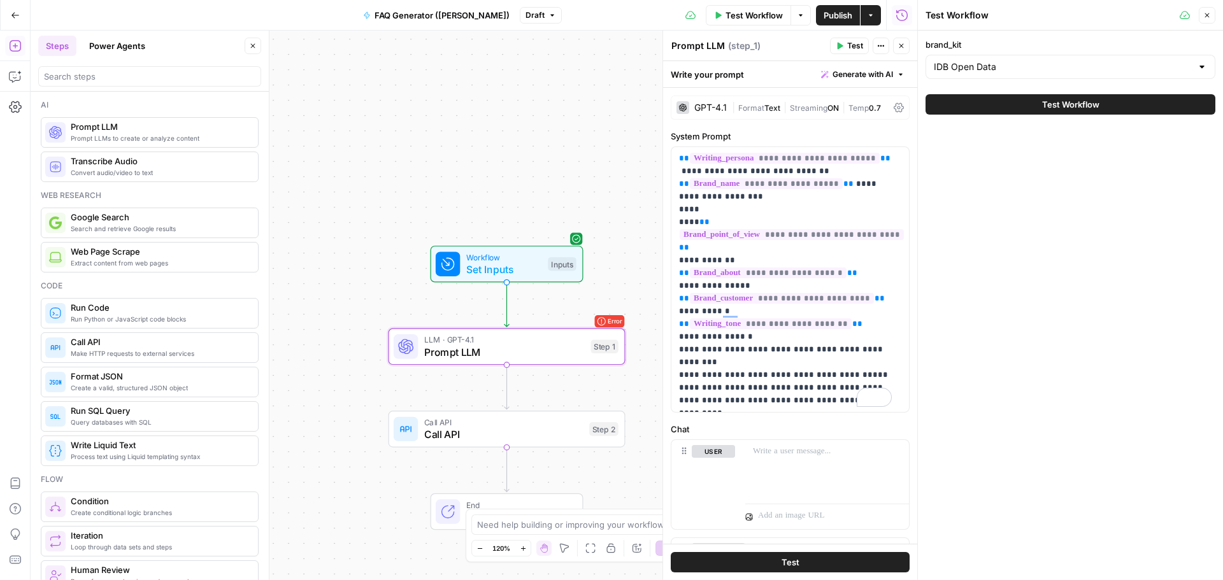
click at [981, 103] on span "Test Workflow" at bounding box center [1070, 104] width 57 height 13
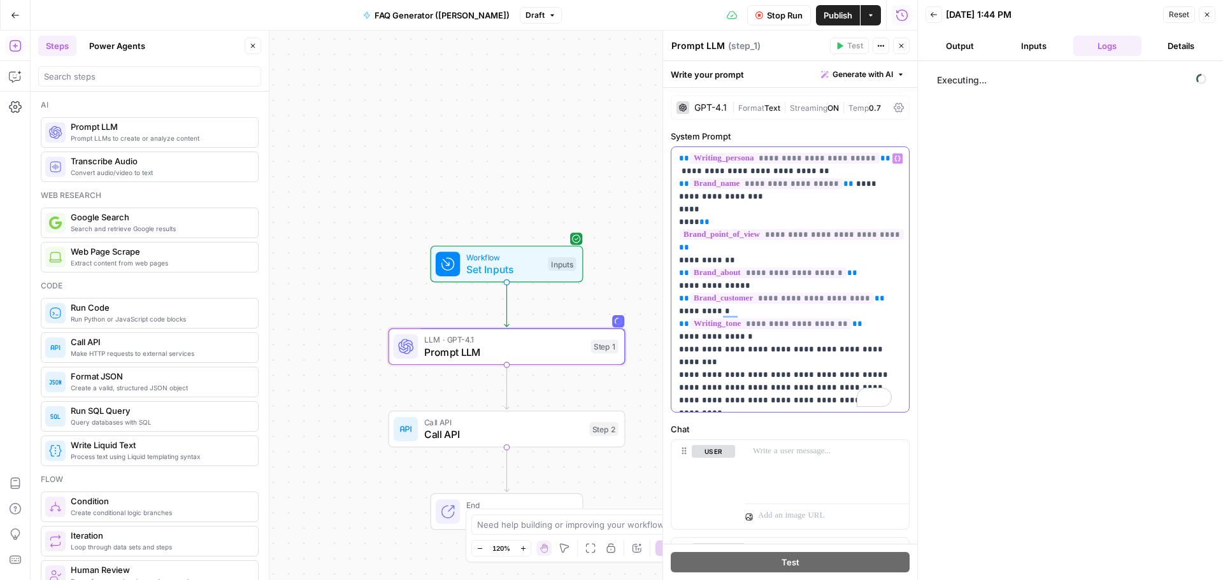
click at [692, 389] on p "**********" at bounding box center [785, 279] width 213 height 255
click at [681, 389] on p "**********" at bounding box center [785, 279] width 213 height 255
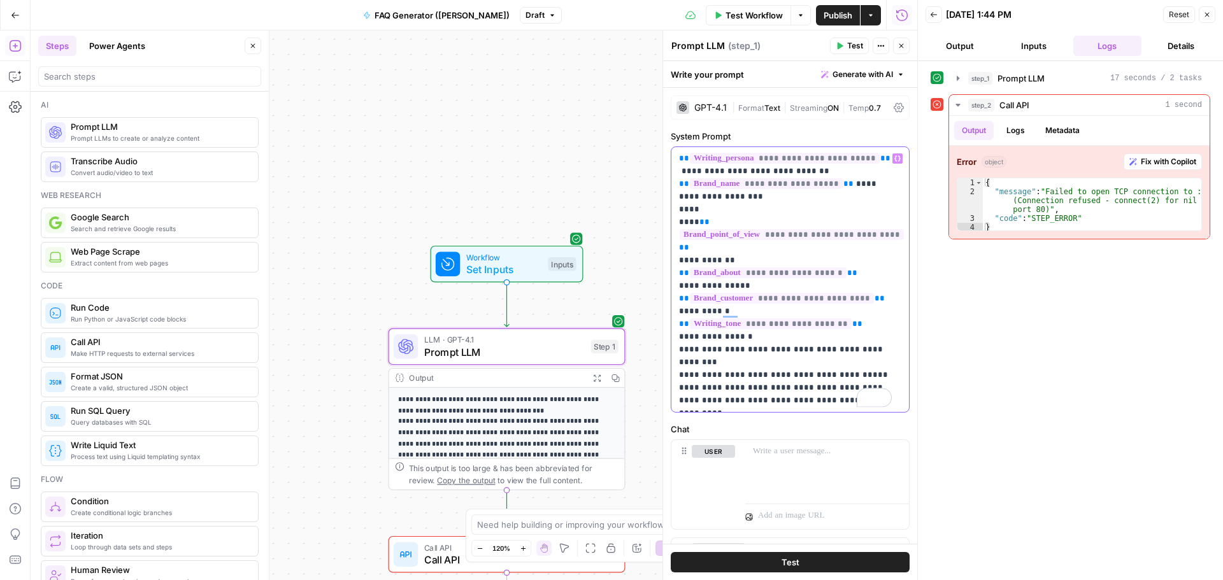
click at [720, 166] on p "**********" at bounding box center [785, 279] width 213 height 255
click at [437, 554] on span "Call API" at bounding box center [503, 559] width 159 height 15
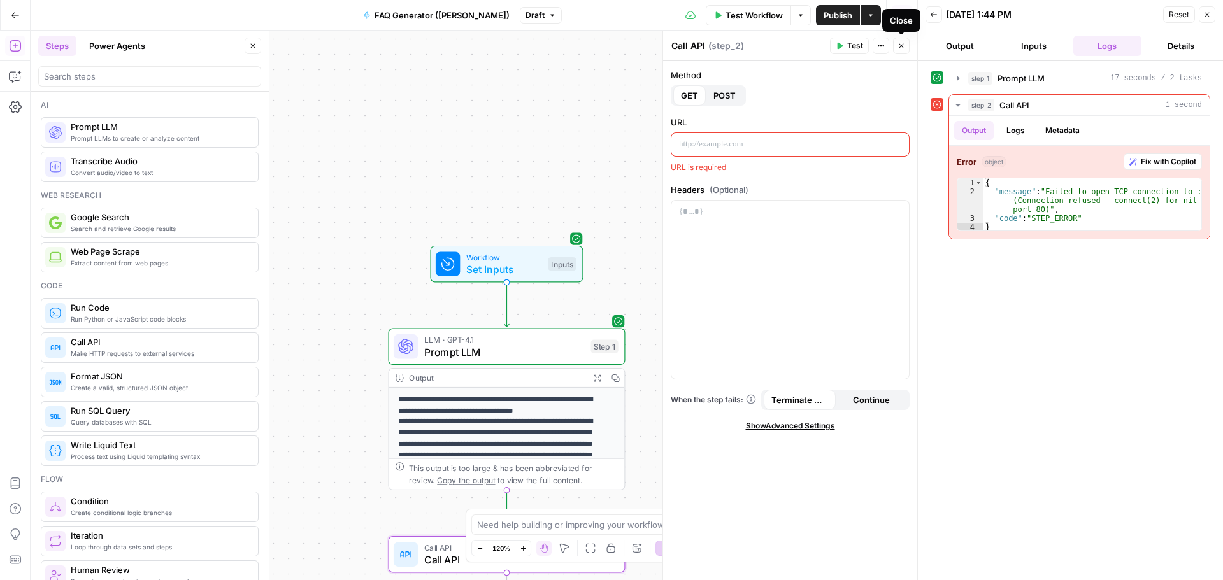
click at [884, 49] on icon "button" at bounding box center [881, 46] width 8 height 8
click at [909, 101] on span "Delete Step" at bounding box center [927, 102] width 61 height 13
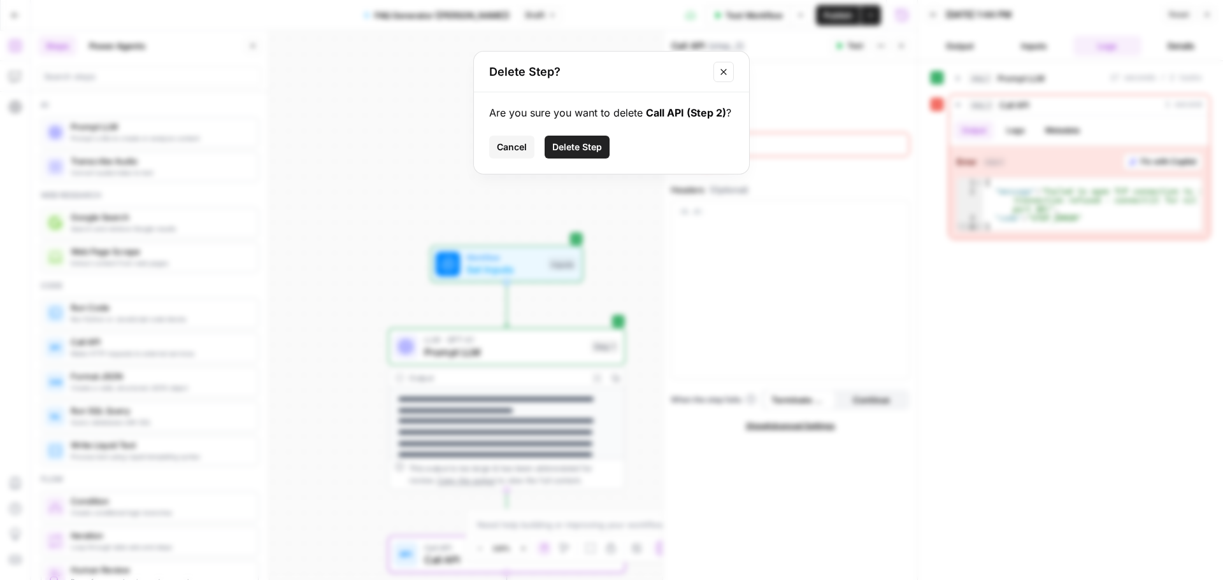
click at [590, 148] on span "Delete Step" at bounding box center [577, 147] width 50 height 13
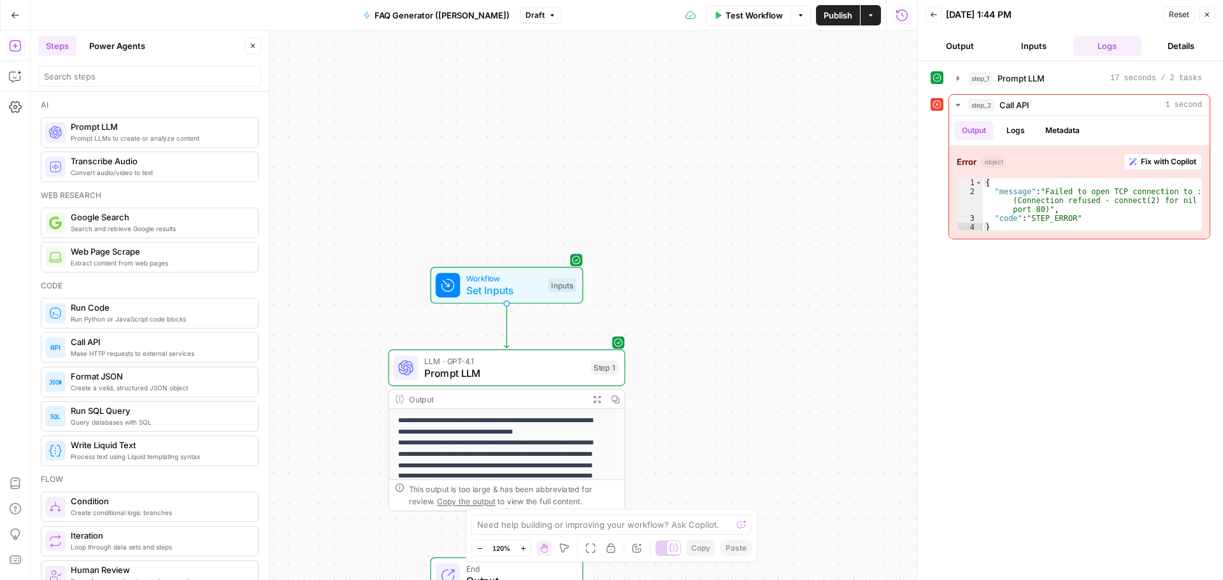
click at [769, 17] on span "Test Workflow" at bounding box center [753, 15] width 57 height 13
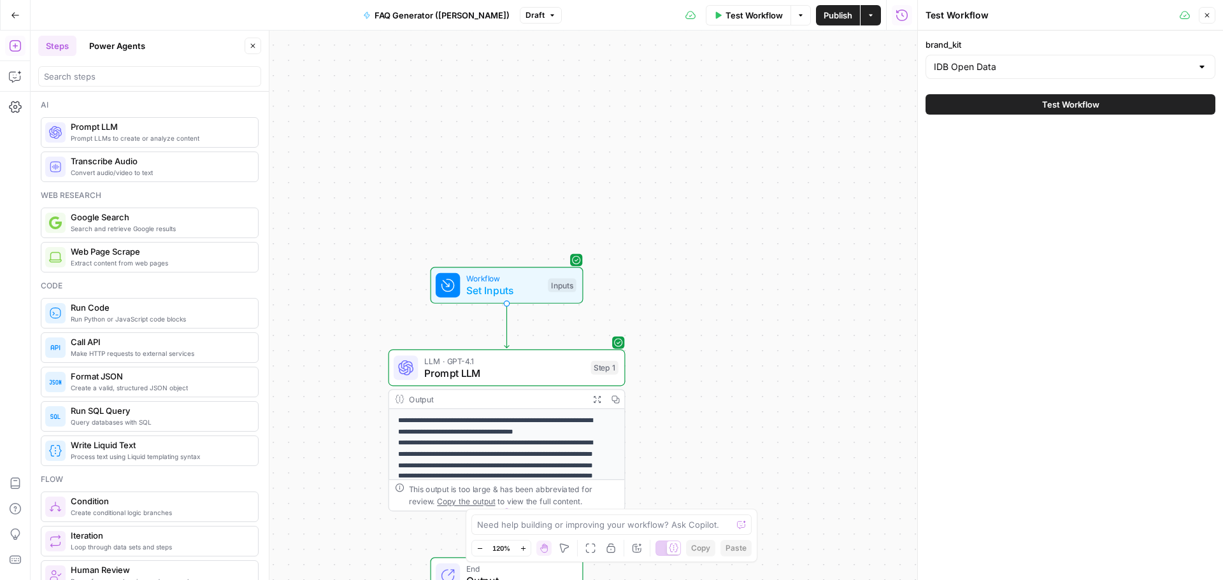
click at [981, 101] on button "Test Workflow" at bounding box center [1070, 104] width 290 height 20
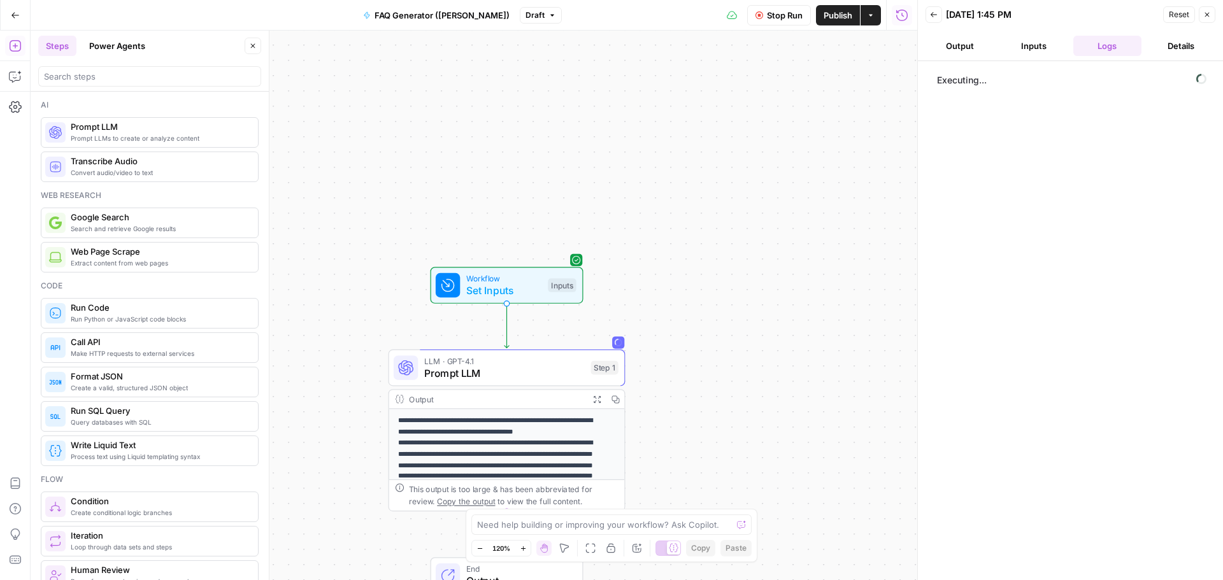
click at [967, 47] on button "Output" at bounding box center [959, 46] width 69 height 20
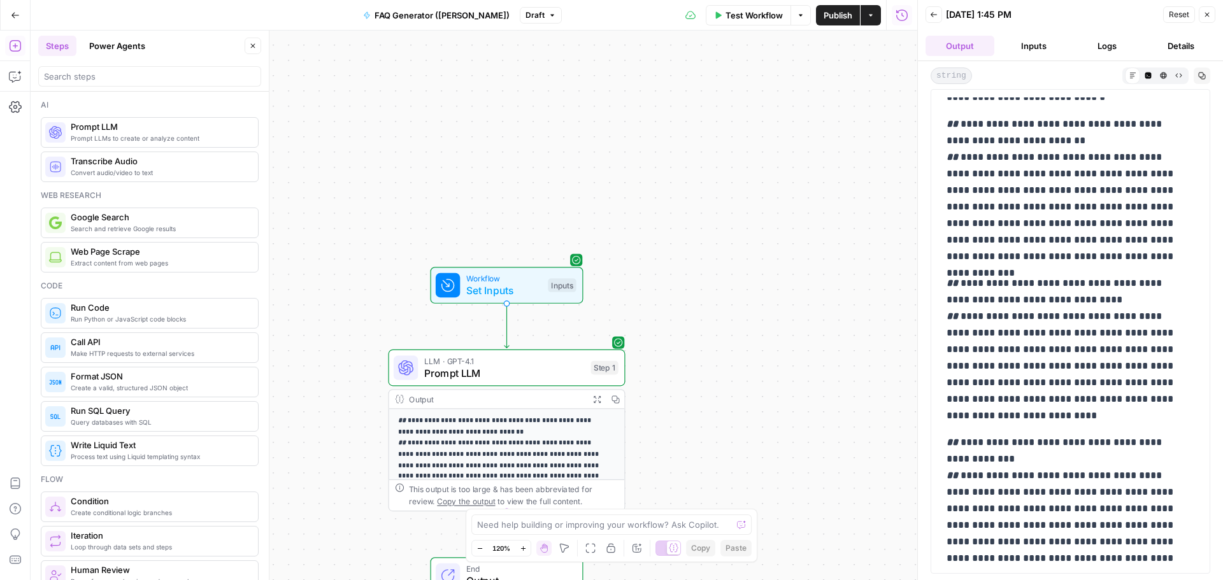
scroll to position [553, 0]
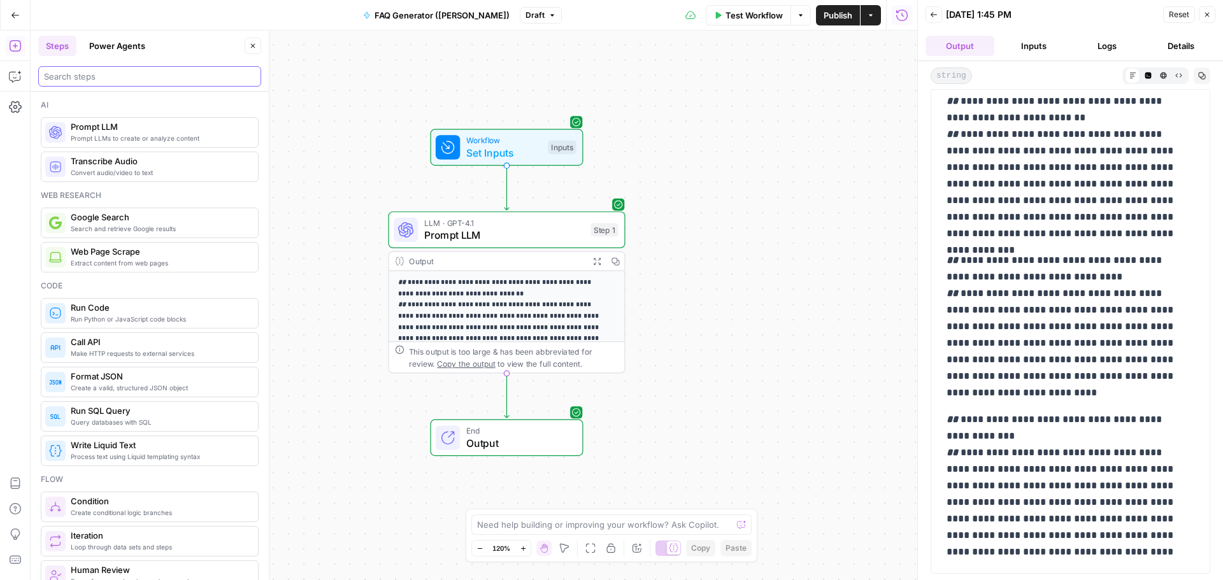
click at [129, 76] on input "search" at bounding box center [149, 76] width 211 height 13
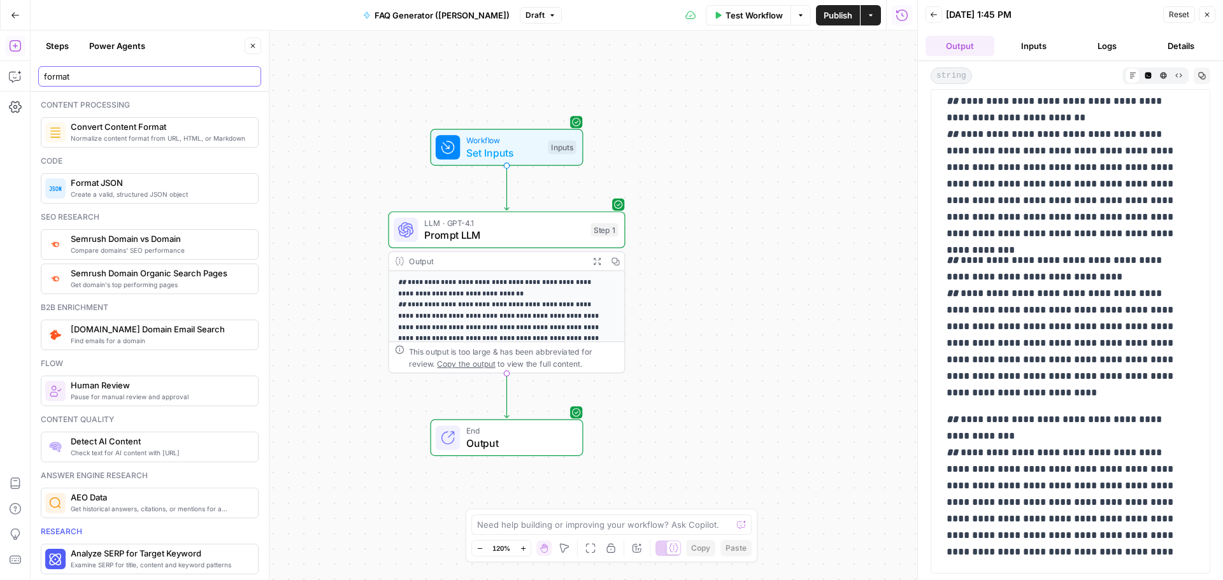
type input "format"
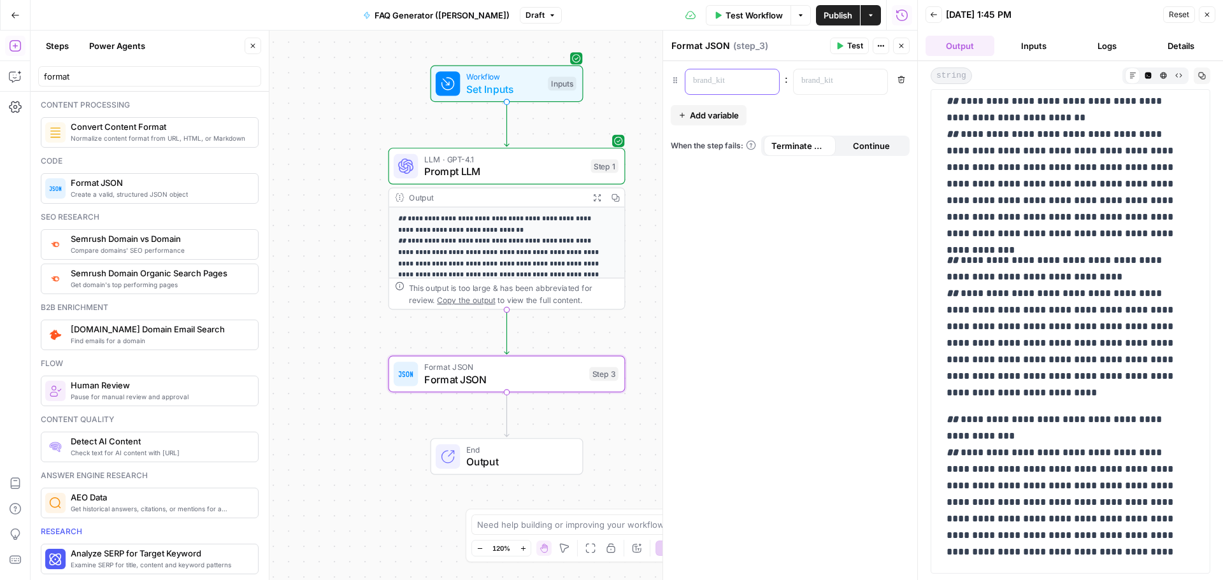
click at [760, 87] on div "“/” to reference Variables Menu" at bounding box center [732, 81] width 94 height 25
click at [766, 75] on div "**********" at bounding box center [732, 81] width 94 height 25
click at [716, 116] on span "Add variable" at bounding box center [714, 115] width 49 height 13
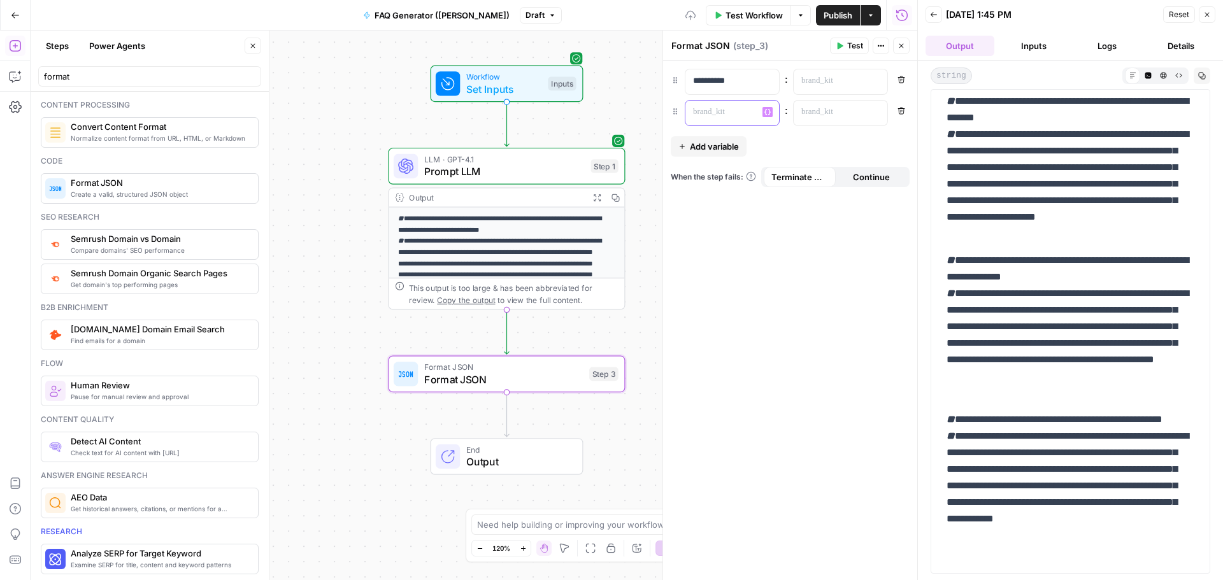
click at [721, 112] on p at bounding box center [722, 112] width 58 height 13
click at [824, 81] on p at bounding box center [830, 81] width 58 height 13
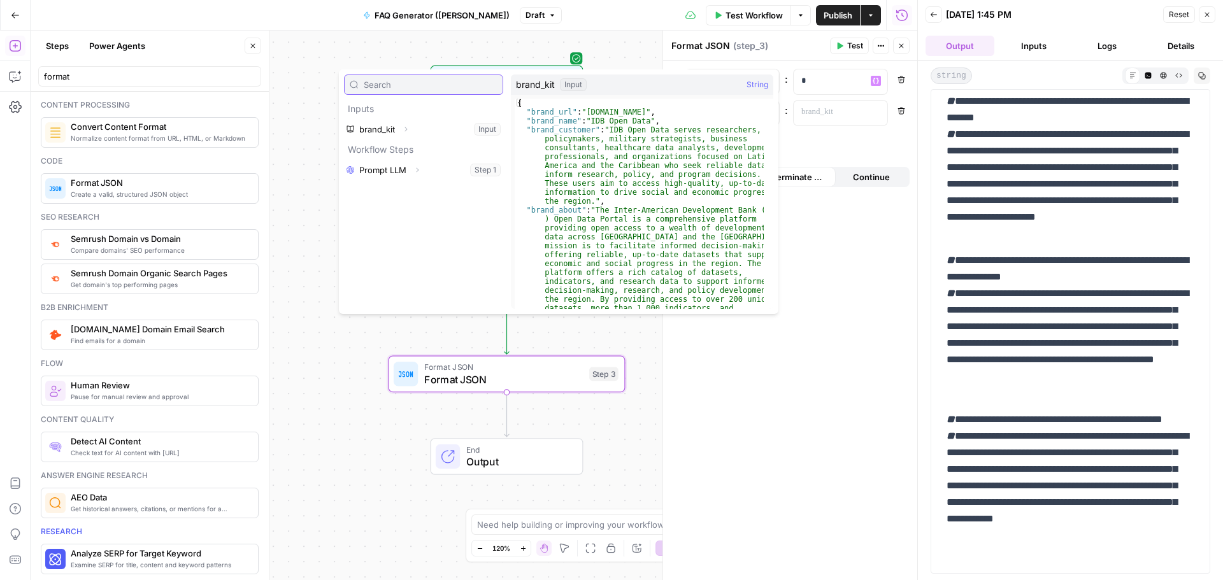
click at [409, 85] on input "text" at bounding box center [431, 84] width 134 height 13
type input "brand name"
click at [420, 131] on button "Select variable brand_kit" at bounding box center [423, 129] width 159 height 20
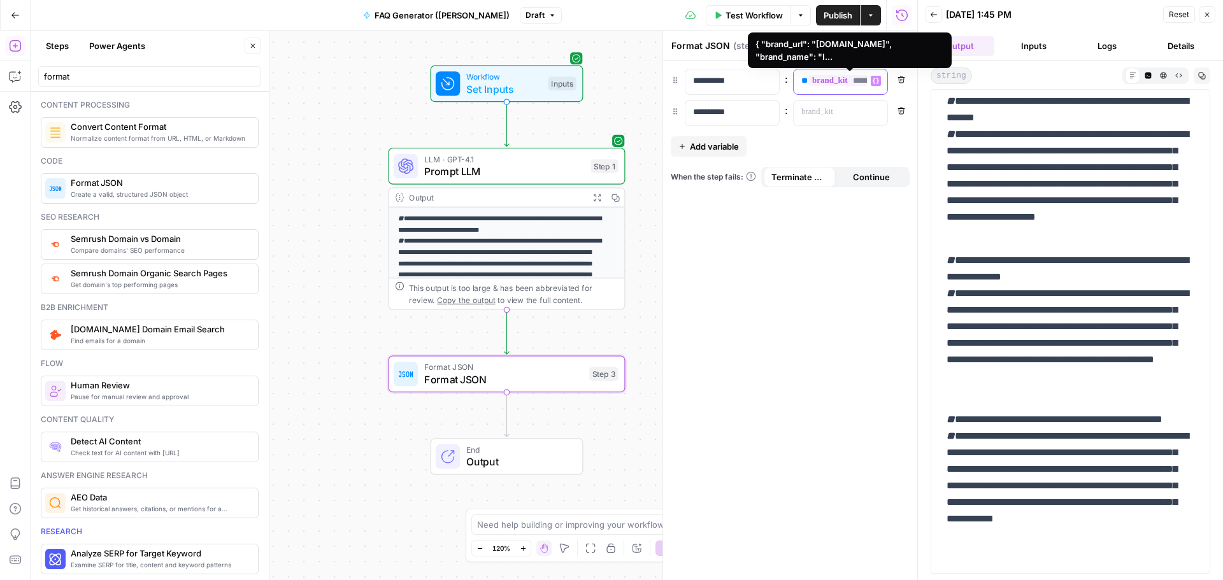
click at [848, 82] on span "*********" at bounding box center [846, 80] width 77 height 11
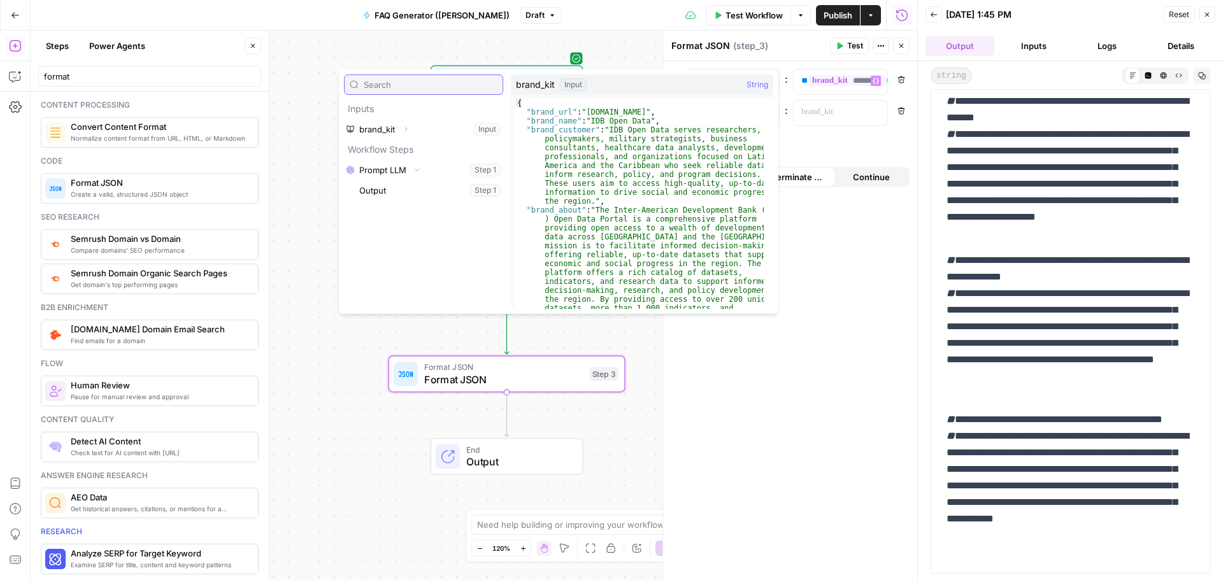
click at [432, 90] on input "text" at bounding box center [431, 84] width 134 height 13
click at [406, 129] on icon "button" at bounding box center [406, 129] width 8 height 8
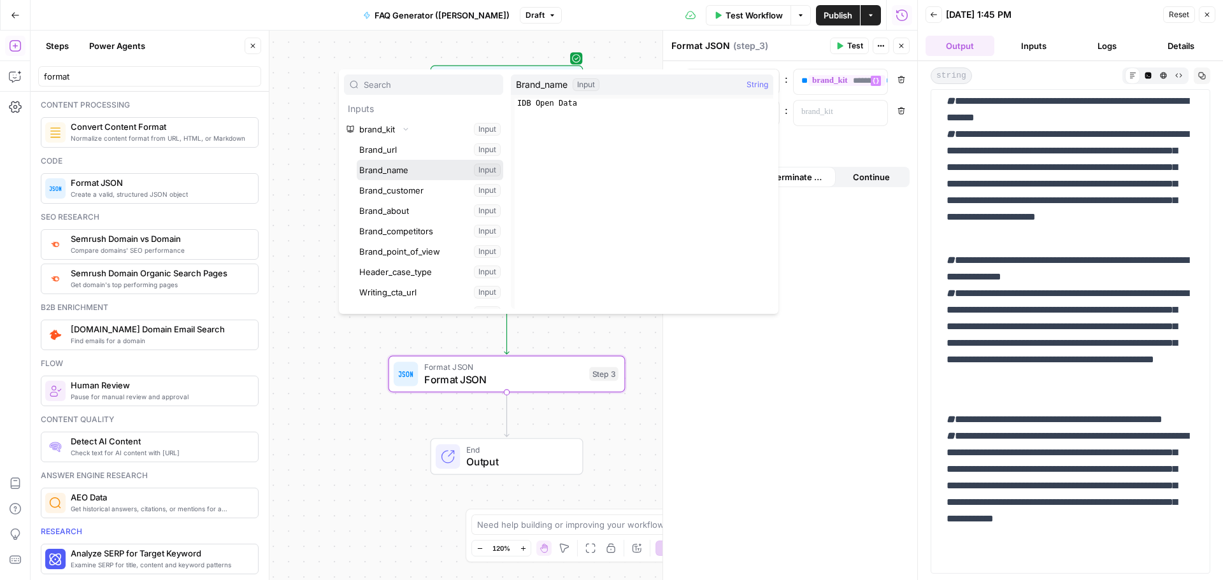
click at [410, 167] on button "Select variable Brand_name" at bounding box center [430, 170] width 146 height 20
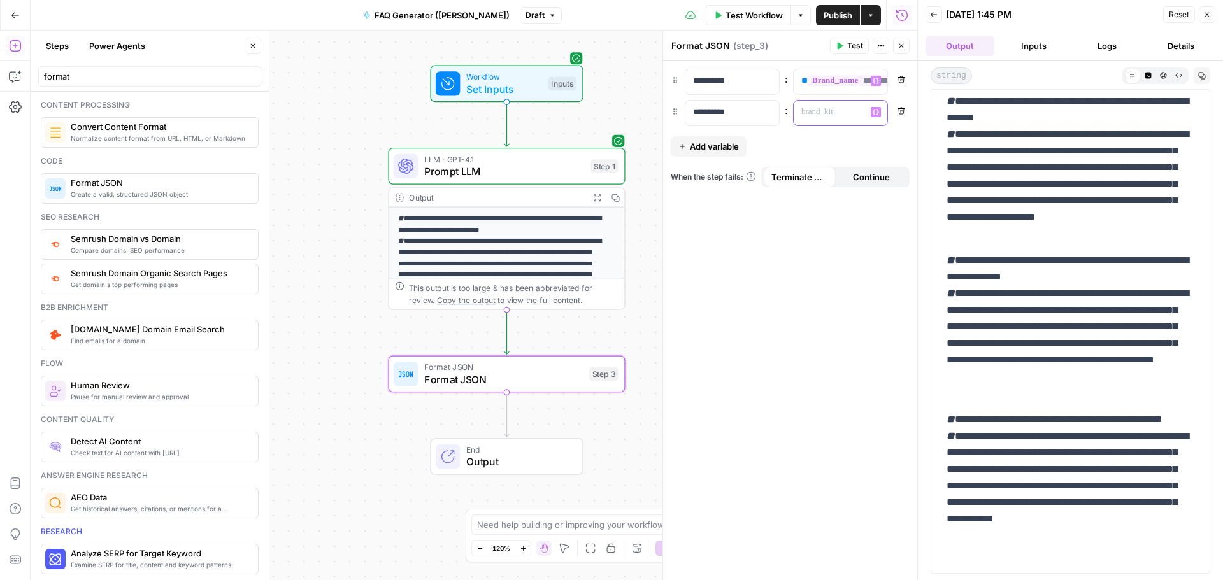
click at [824, 109] on p at bounding box center [830, 112] width 58 height 13
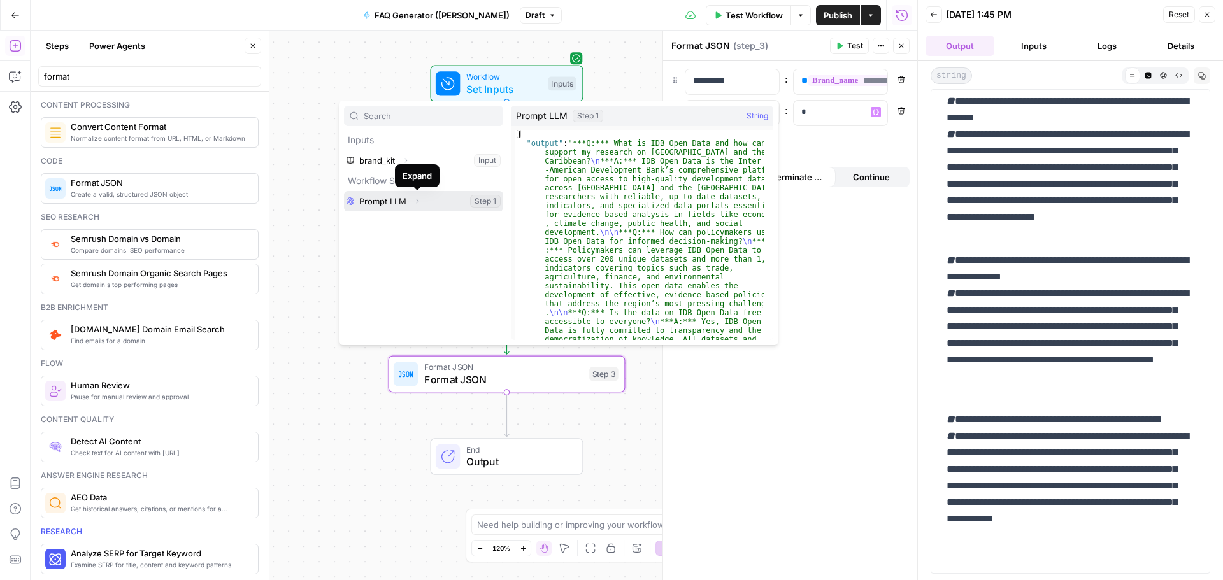
click at [413, 201] on button "Expand" at bounding box center [417, 201] width 17 height 17
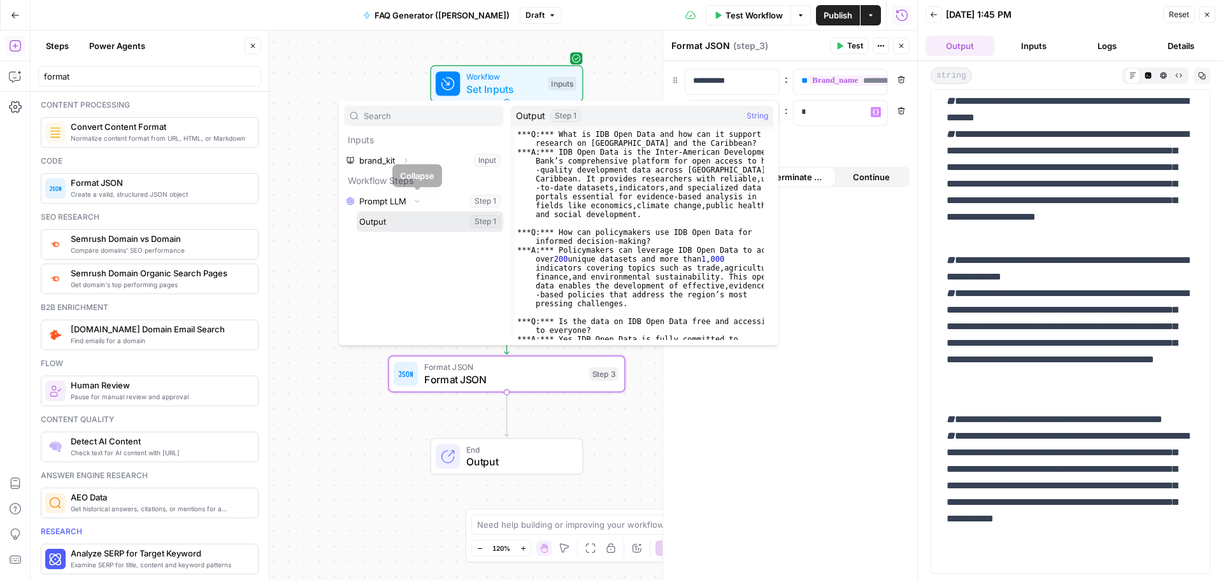
click at [423, 225] on button "Select variable Output" at bounding box center [430, 221] width 146 height 20
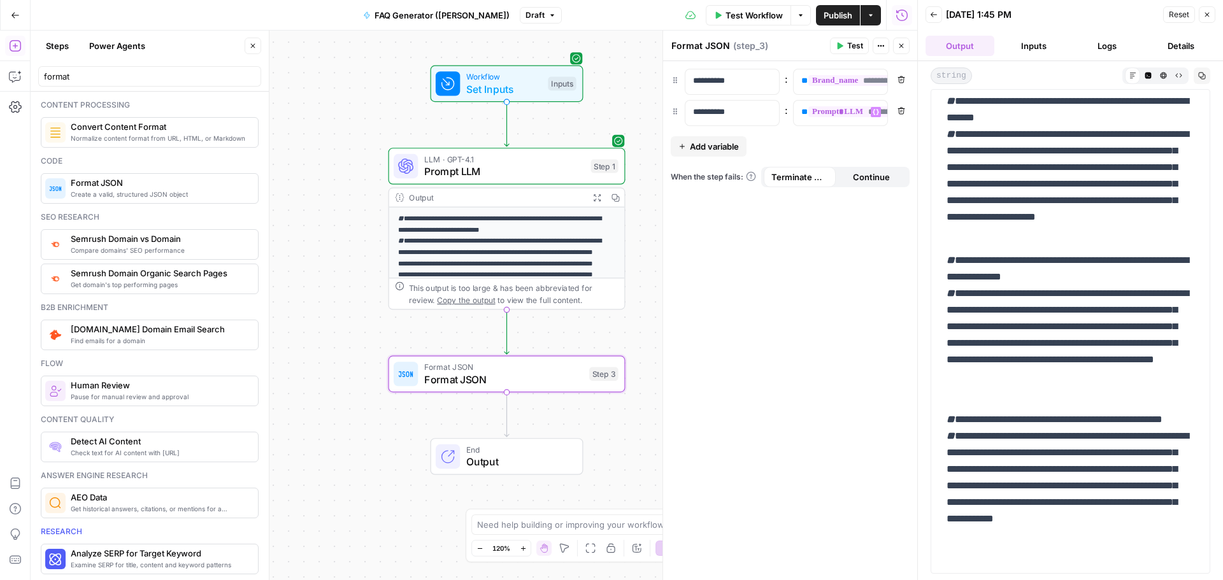
click at [840, 17] on span "Publish" at bounding box center [837, 15] width 29 height 13
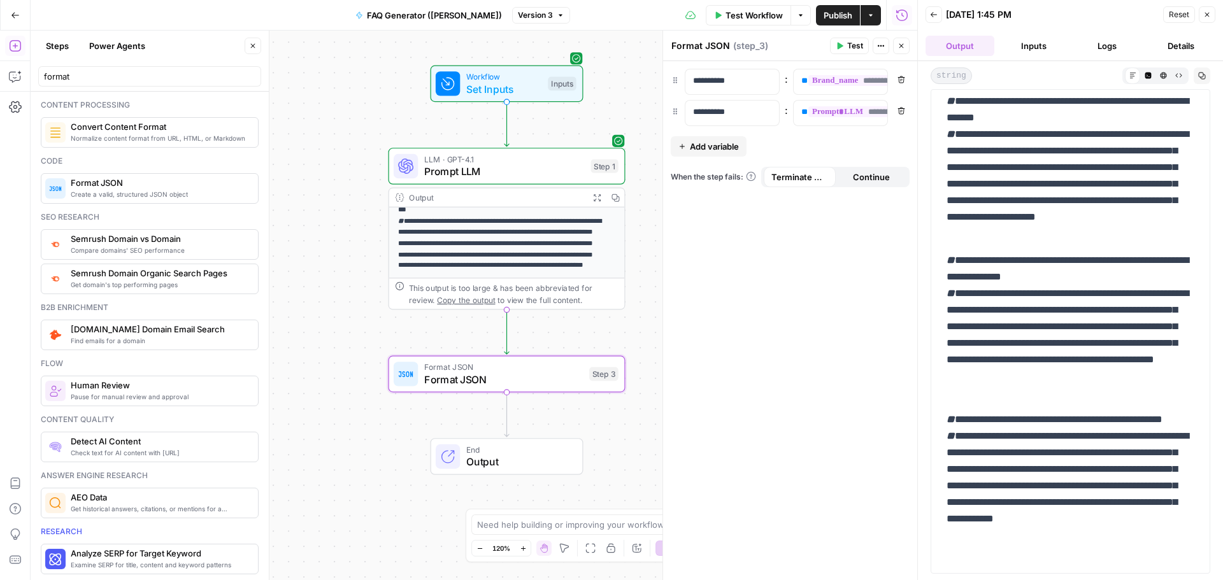
click at [496, 383] on span "Format JSON" at bounding box center [503, 379] width 159 height 15
click at [964, 46] on button "Output" at bounding box center [959, 46] width 69 height 20
click at [964, 43] on button "Output" at bounding box center [959, 46] width 69 height 20
click at [934, 13] on icon "button" at bounding box center [934, 15] width 8 height 8
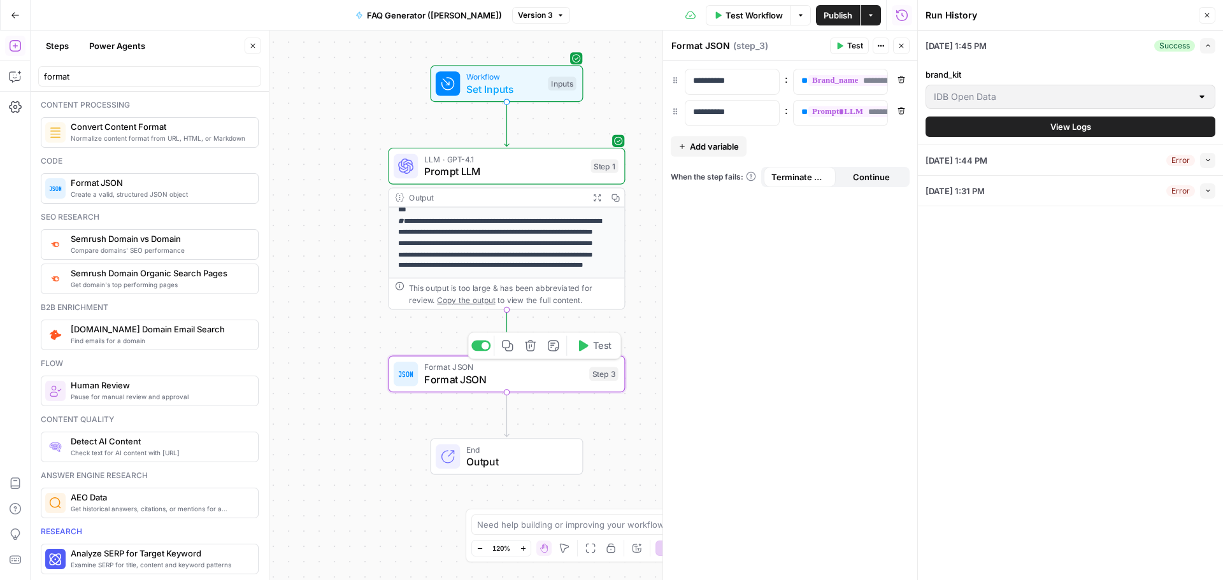
click at [517, 386] on span "Format JSON" at bounding box center [503, 379] width 159 height 15
click at [597, 353] on button "Test" at bounding box center [593, 346] width 47 height 20
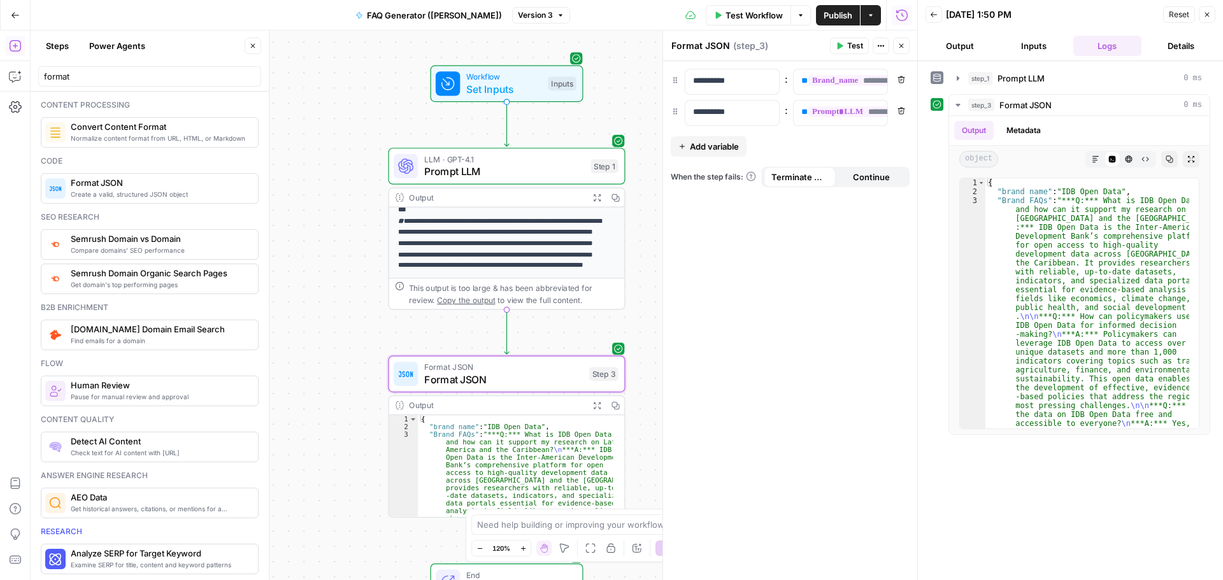
click at [536, 216] on p "**********" at bounding box center [501, 238] width 206 height 89
click at [981, 43] on button "Inputs" at bounding box center [1033, 46] width 69 height 20
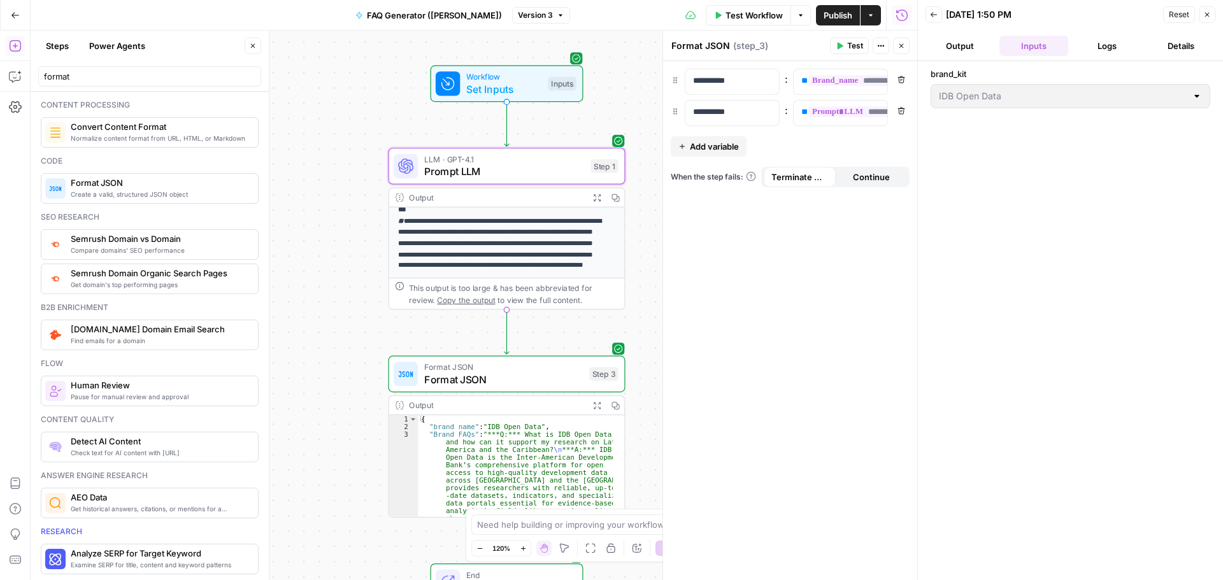
click at [930, 12] on icon "button" at bounding box center [934, 15] width 8 height 8
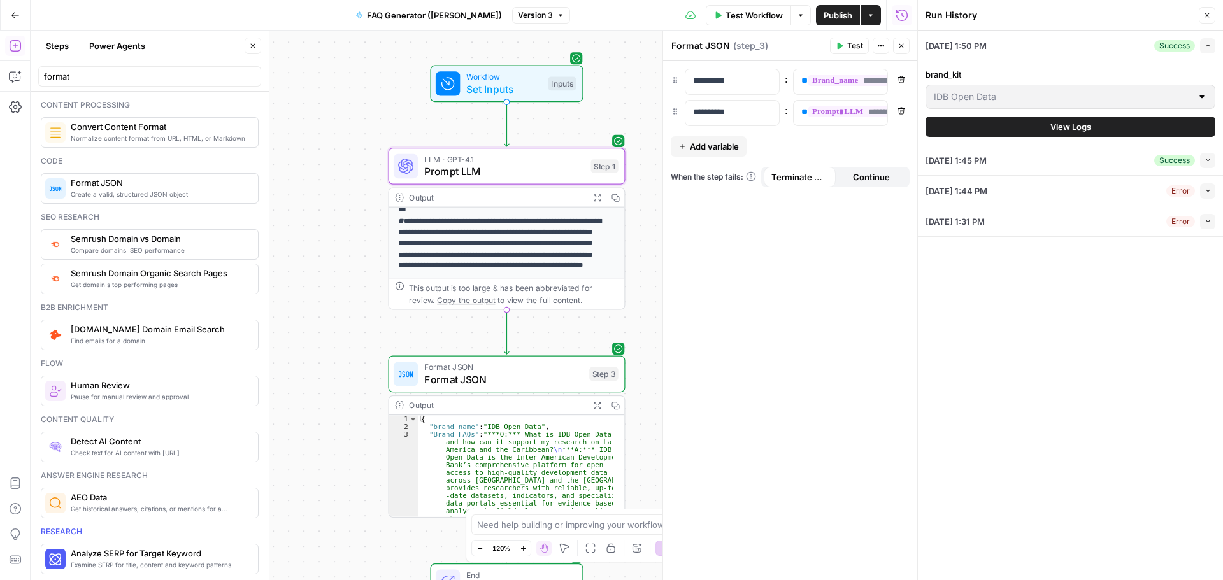
click at [536, 241] on p "**********" at bounding box center [501, 238] width 206 height 89
click at [523, 171] on span "Prompt LLM" at bounding box center [504, 171] width 160 height 15
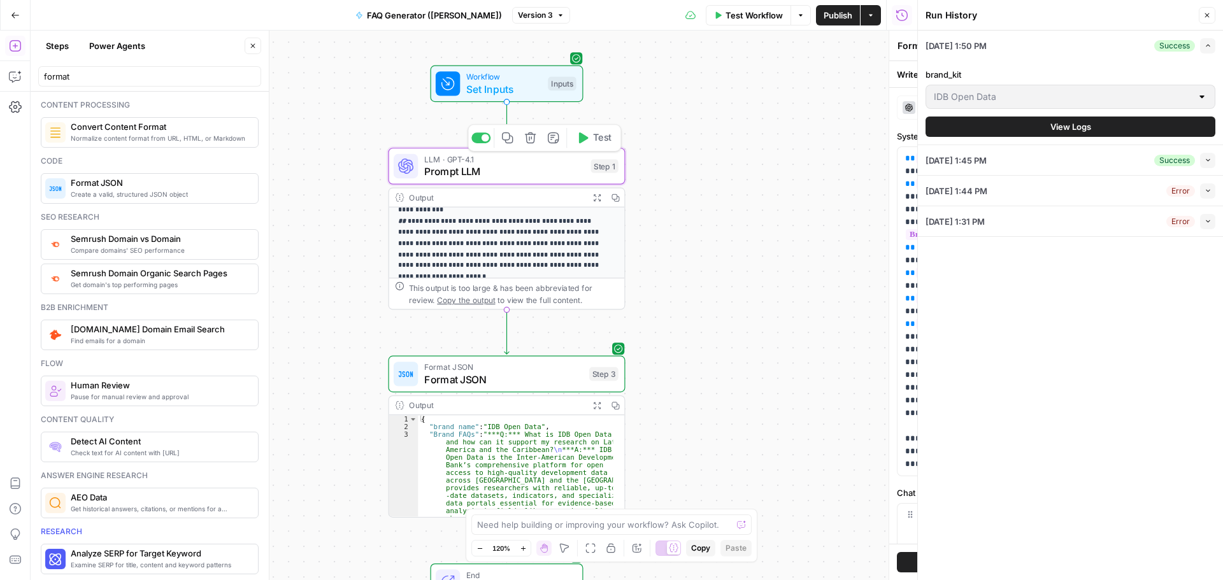
type textarea "Prompt LLM"
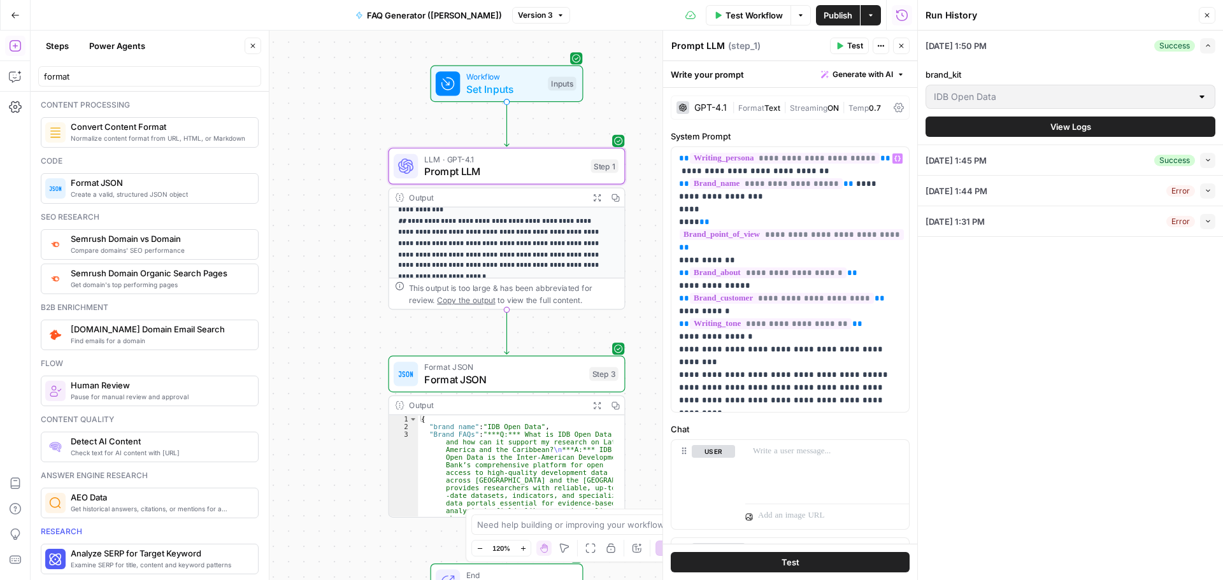
scroll to position [43, 0]
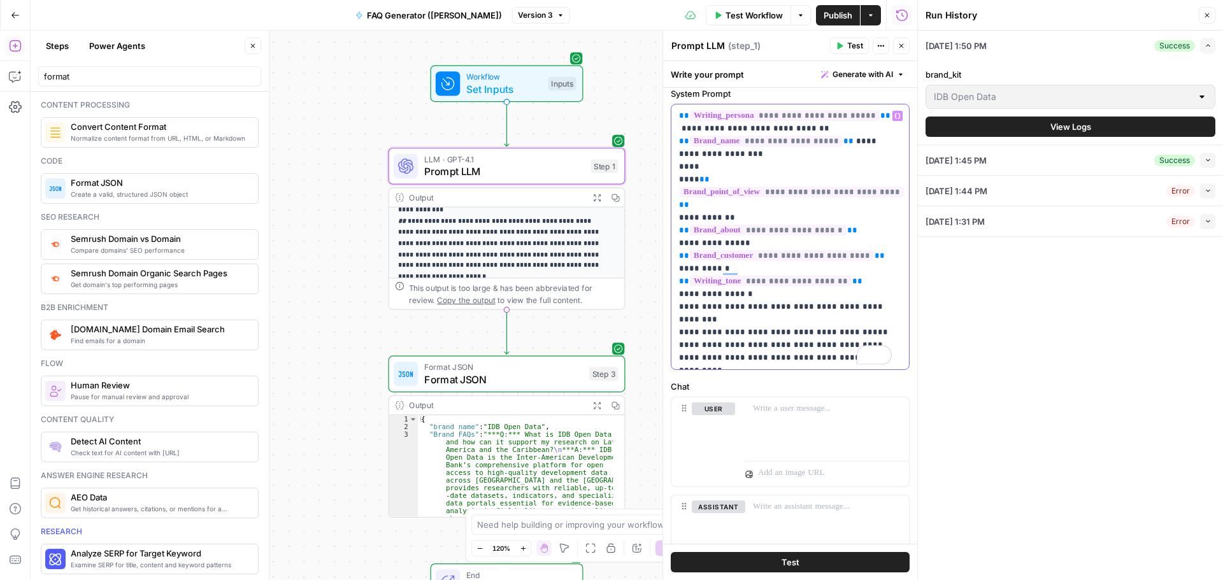
drag, startPoint x: 793, startPoint y: 359, endPoint x: 671, endPoint y: 116, distance: 272.0
click at [671, 115] on div "**********" at bounding box center [790, 236] width 238 height 265
copy p "**********"
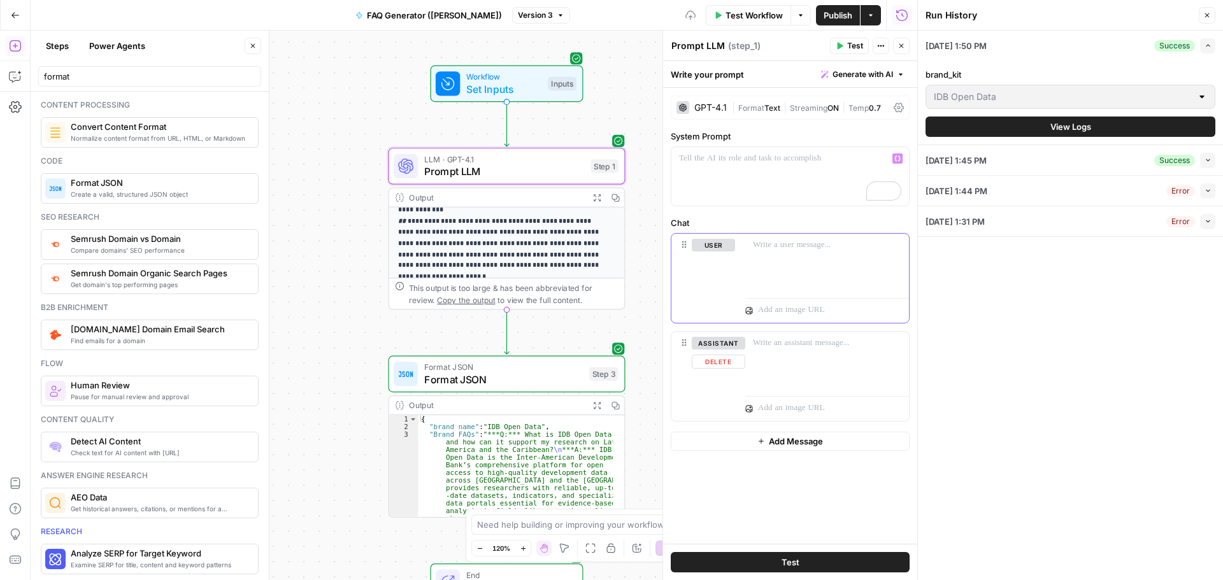
click at [711, 271] on button "Delete" at bounding box center [713, 264] width 43 height 14
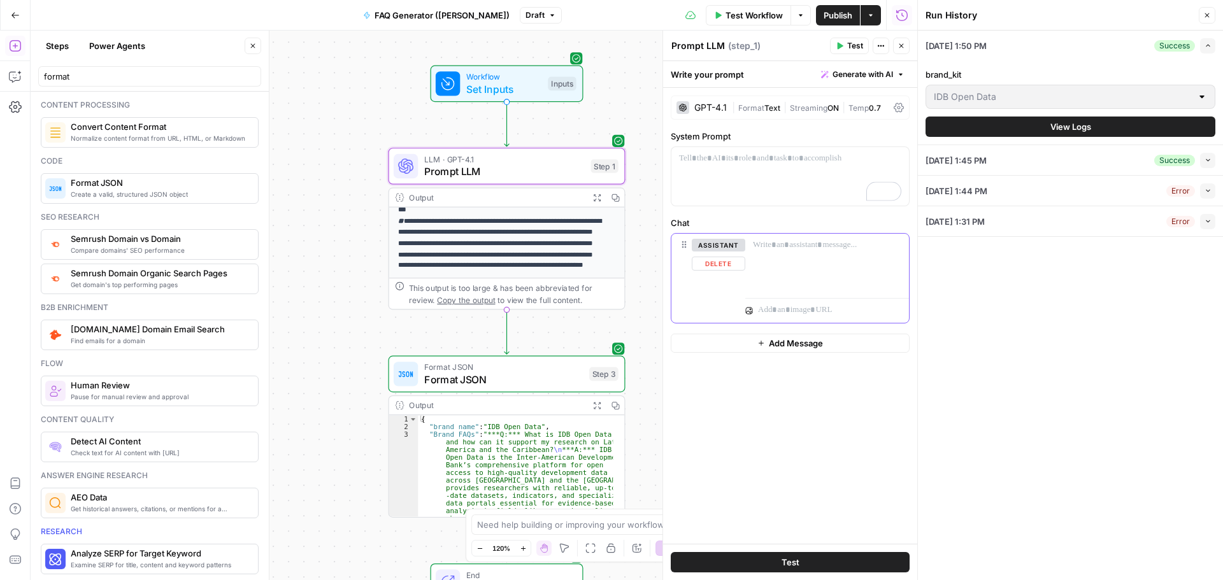
click at [781, 254] on div at bounding box center [827, 263] width 164 height 59
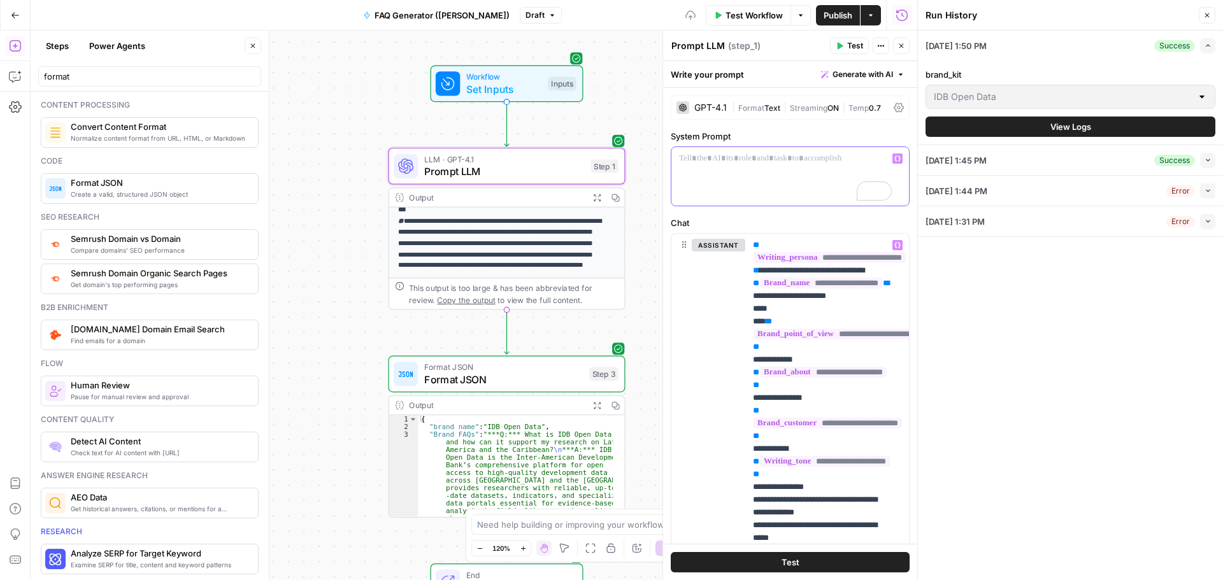
click at [702, 152] on p "To enrich screen reader interactions, please activate Accessibility in Grammarl…" at bounding box center [785, 158] width 213 height 13
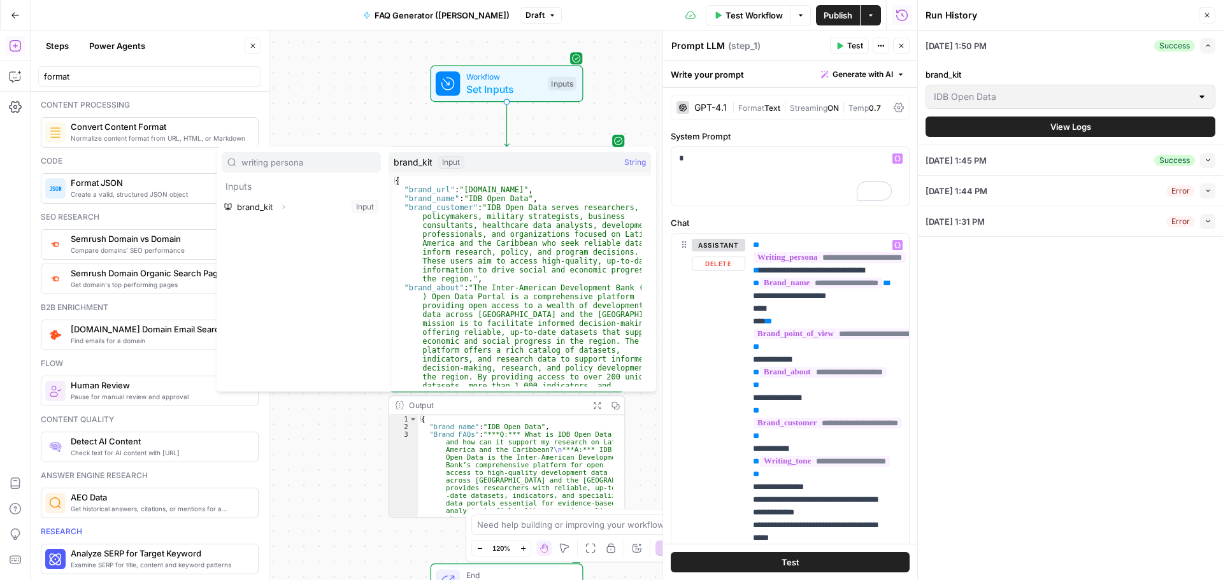
type input "writing persona"
click at [283, 215] on button "Expand" at bounding box center [283, 207] width 17 height 17
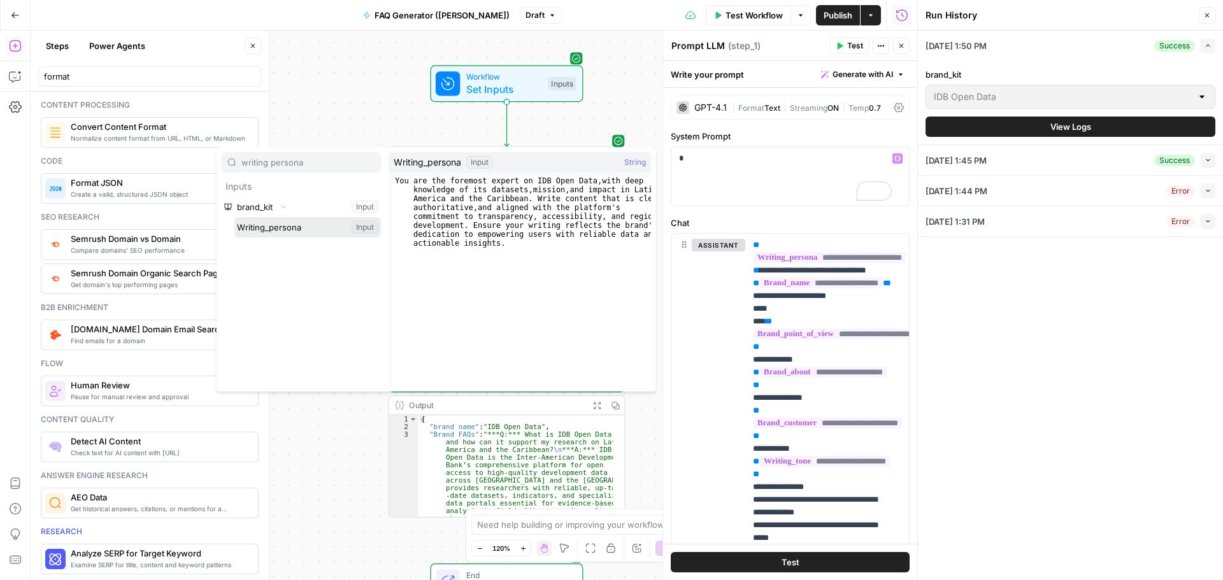
click at [285, 220] on button "Select variable Writing_persona" at bounding box center [307, 227] width 146 height 20
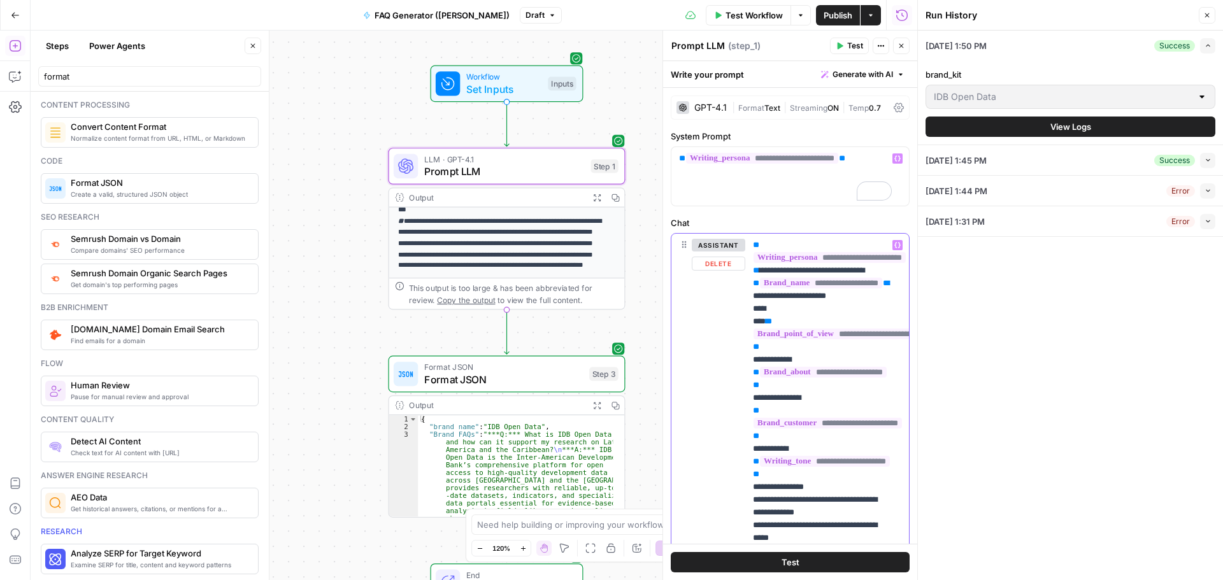
drag, startPoint x: 758, startPoint y: 273, endPoint x: 737, endPoint y: 251, distance: 30.2
click at [737, 251] on div "**********" at bounding box center [790, 483] width 238 height 499
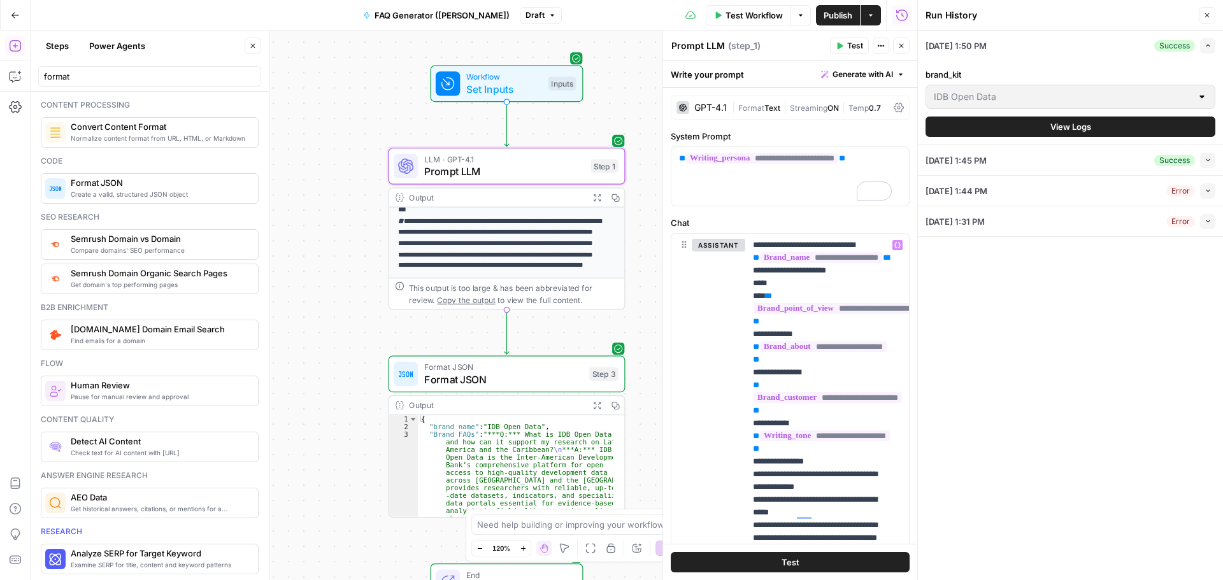
click at [738, 566] on button "Test" at bounding box center [790, 562] width 239 height 20
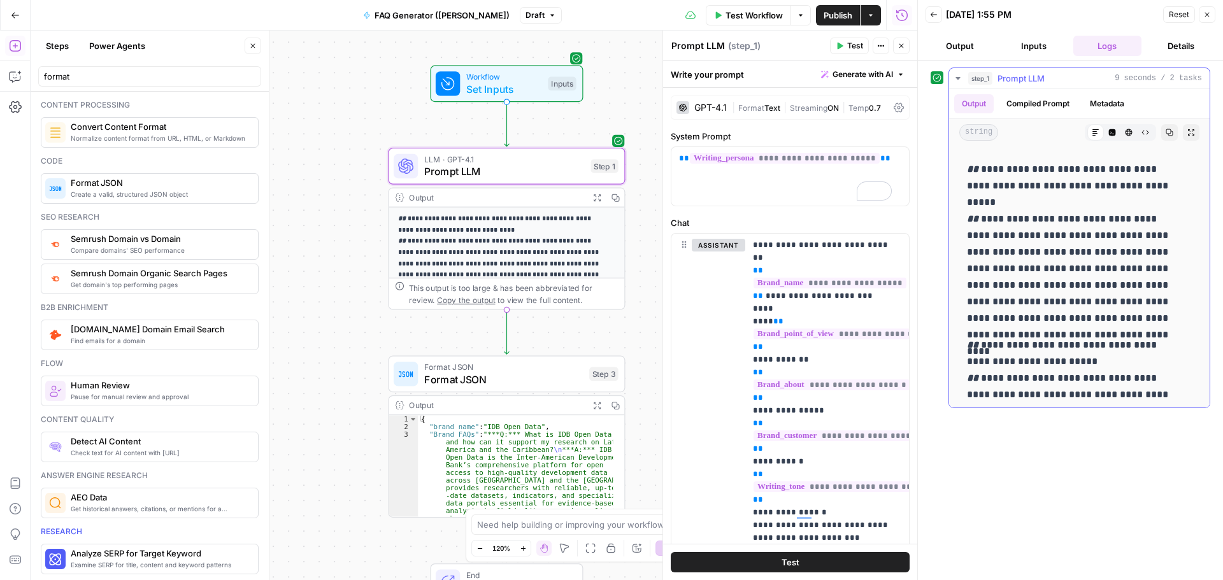
scroll to position [853, 0]
